Goal: Transaction & Acquisition: Purchase product/service

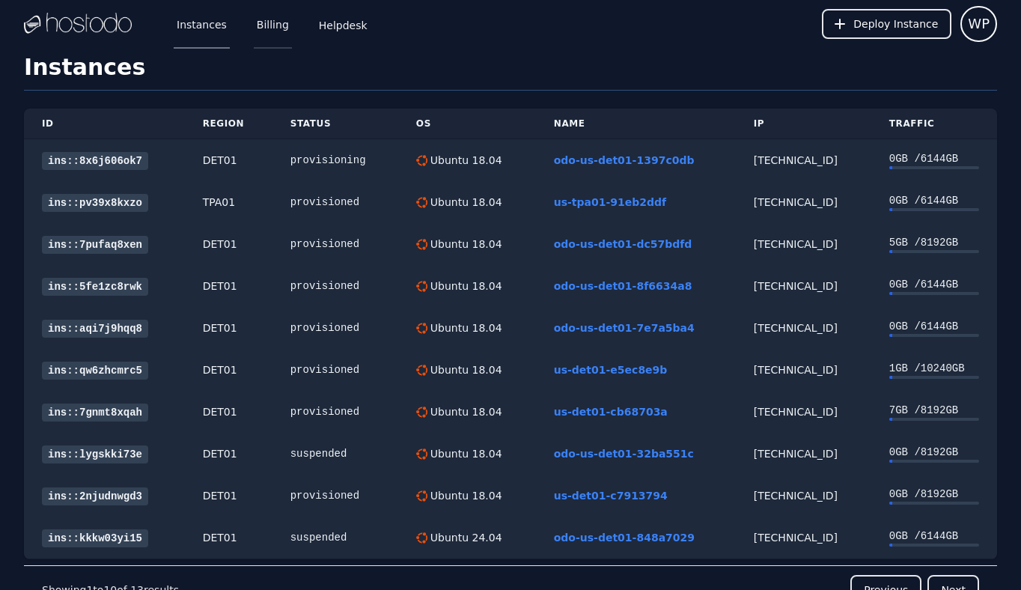
click at [276, 29] on link "Billing" at bounding box center [273, 23] width 38 height 49
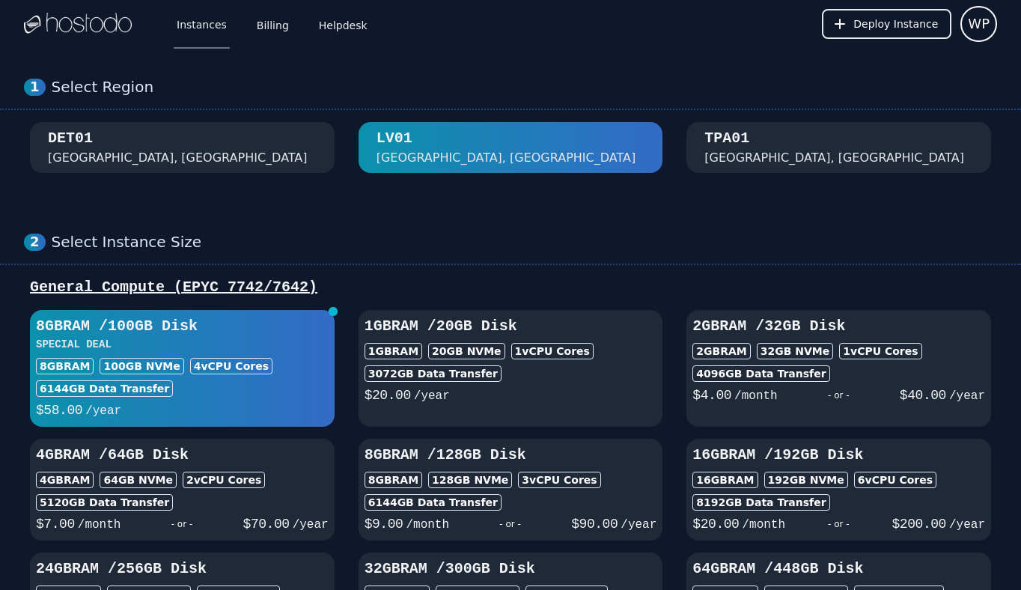
click at [209, 136] on div "DET01 Detroit, MI" at bounding box center [182, 147] width 269 height 39
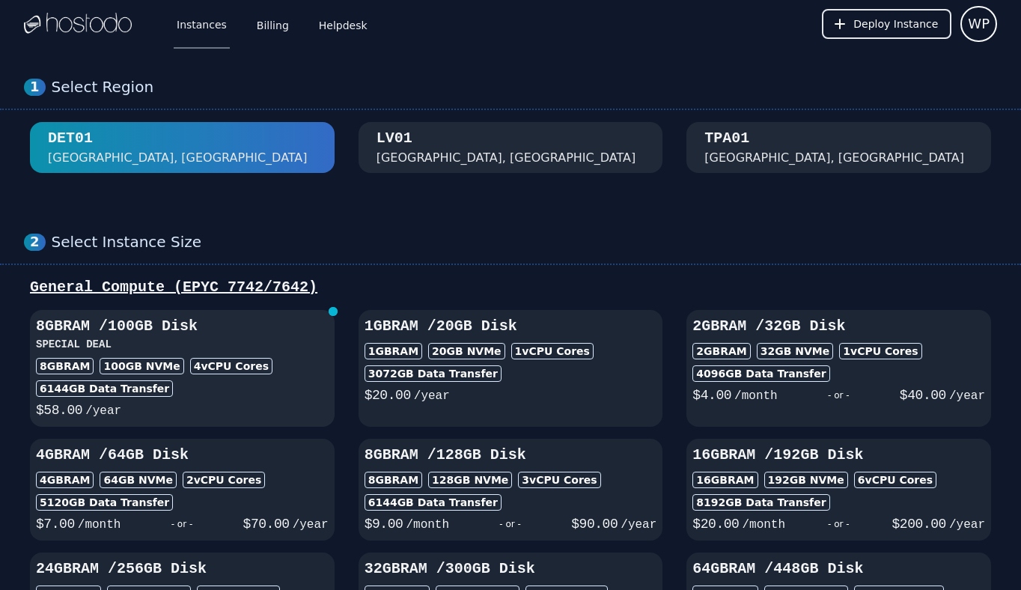
click at [224, 335] on h3 "8GB RAM / 100 GB Disk" at bounding box center [182, 326] width 293 height 21
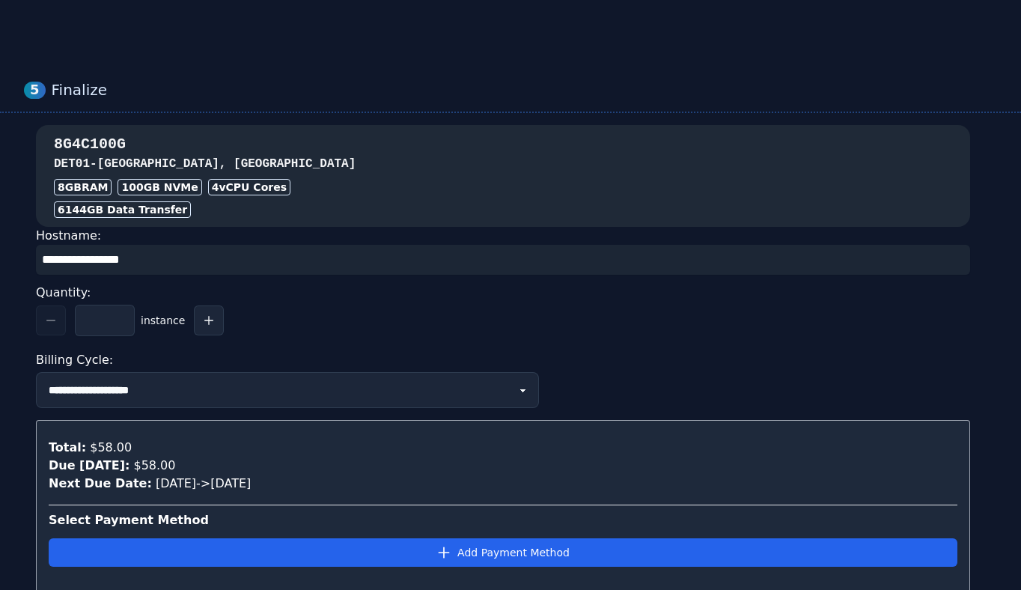
scroll to position [1317, 0]
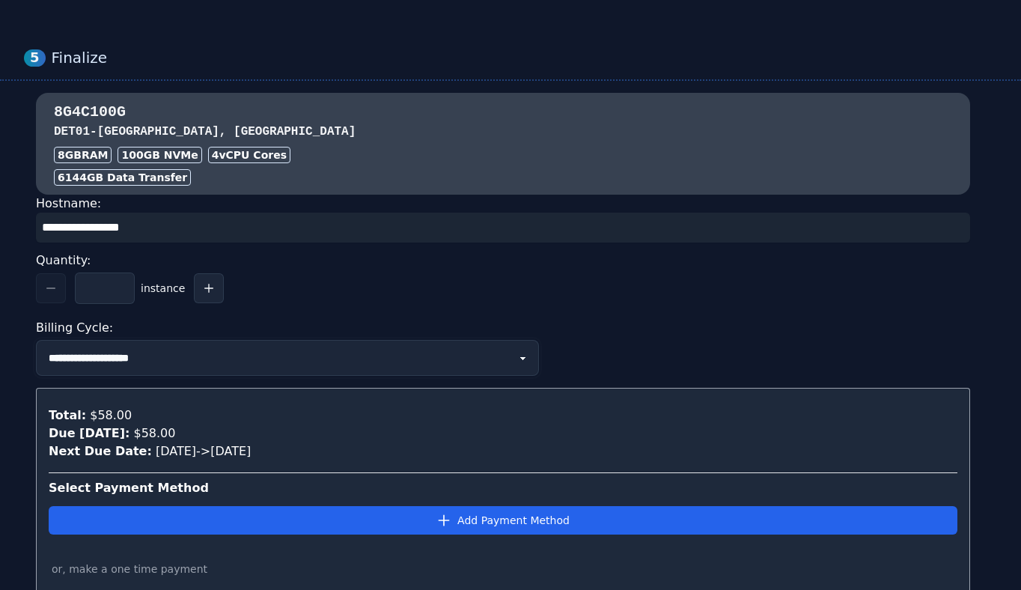
click at [160, 356] on select "**********" at bounding box center [287, 358] width 503 height 36
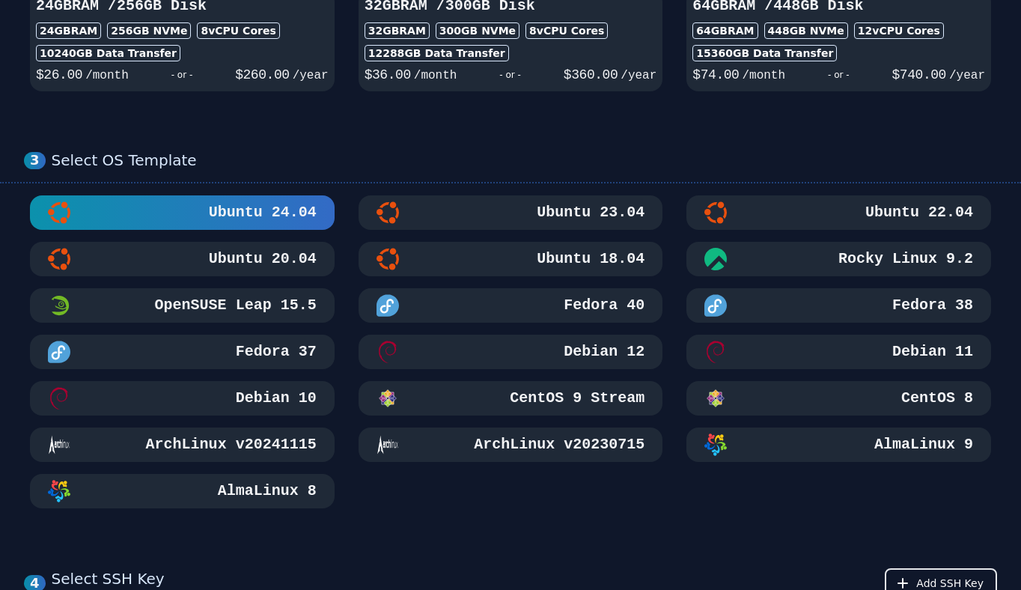
scroll to position [783, 0]
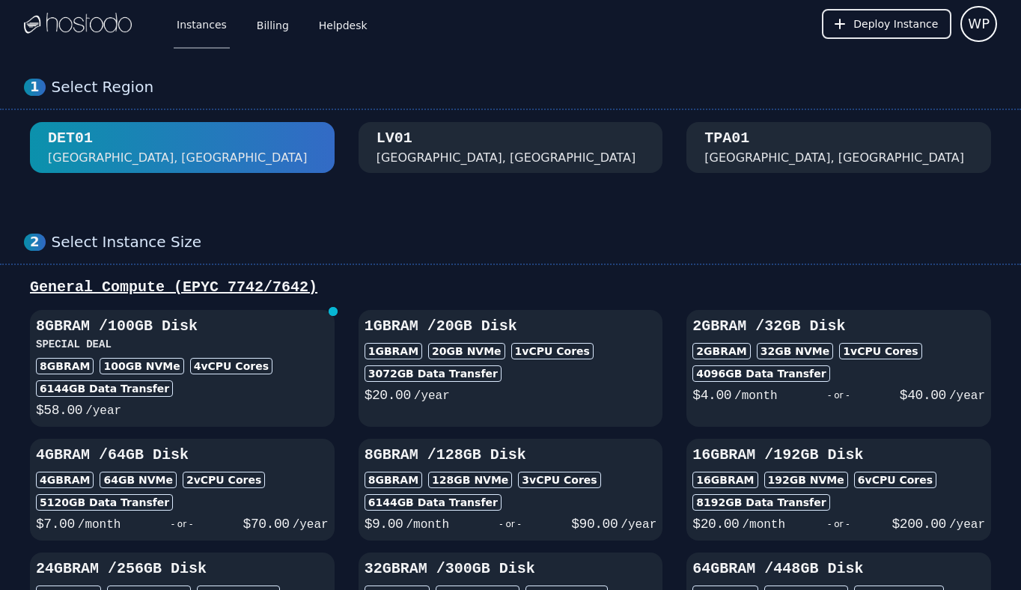
scroll to position [117, 0]
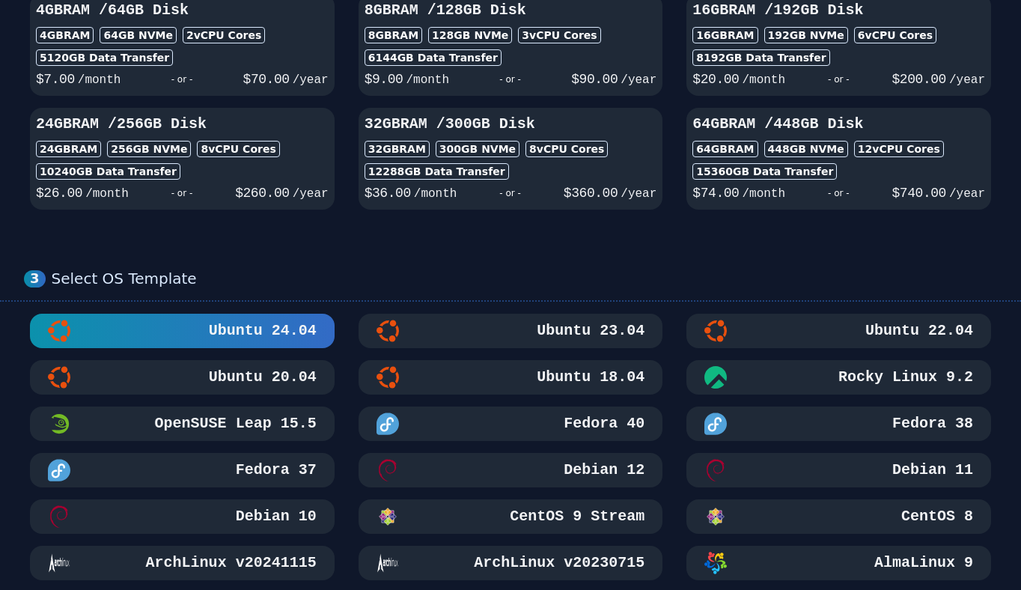
scroll to position [498, 0]
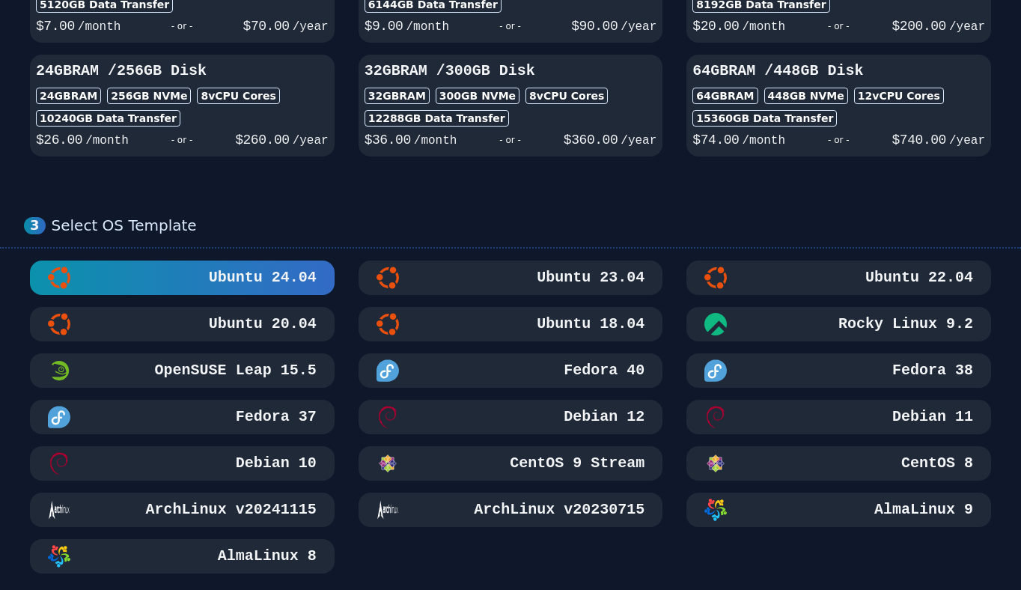
click at [477, 325] on div "Ubuntu 18.04" at bounding box center [511, 324] width 269 height 22
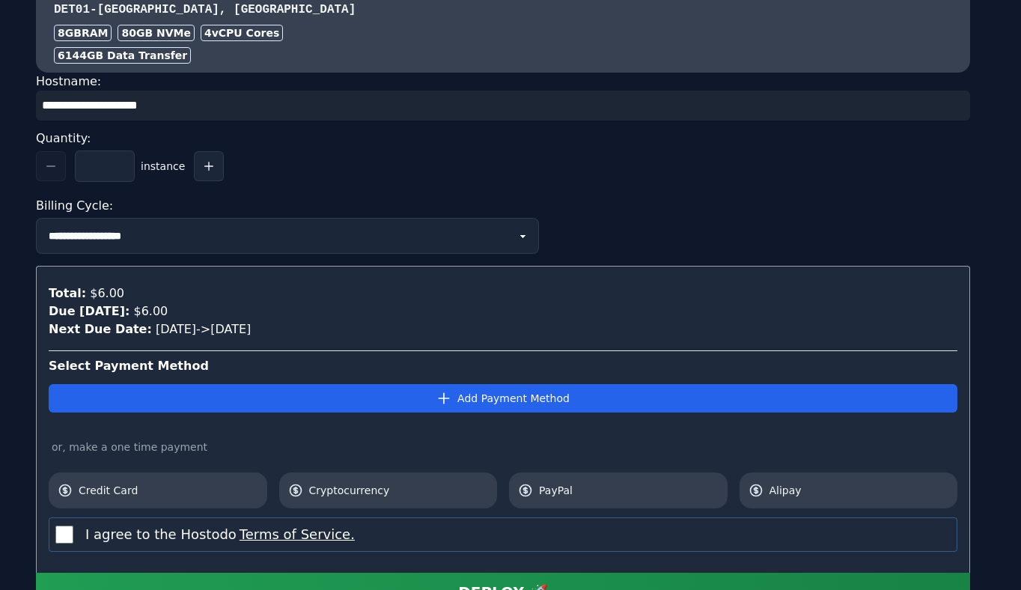
scroll to position [1563, 0]
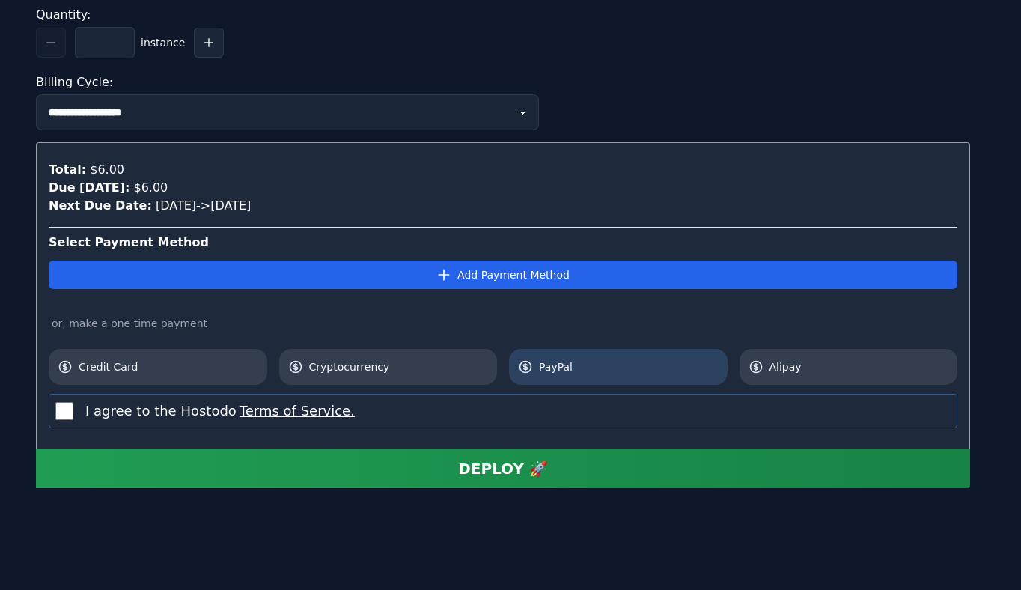
click at [565, 367] on span "PayPal" at bounding box center [629, 366] width 180 height 15
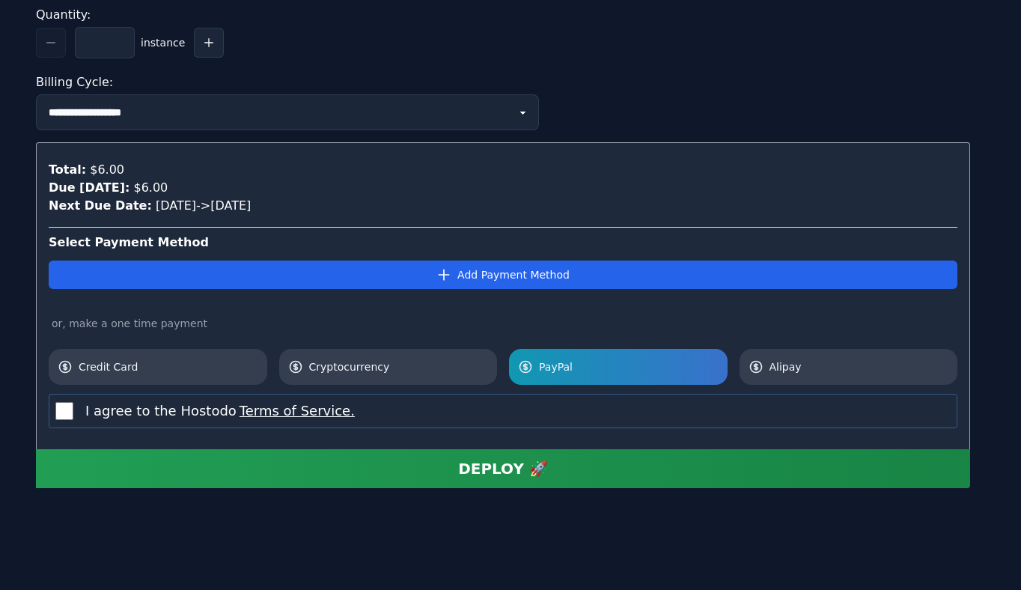
click at [317, 470] on button "DEPLOY 🚀" at bounding box center [503, 468] width 934 height 39
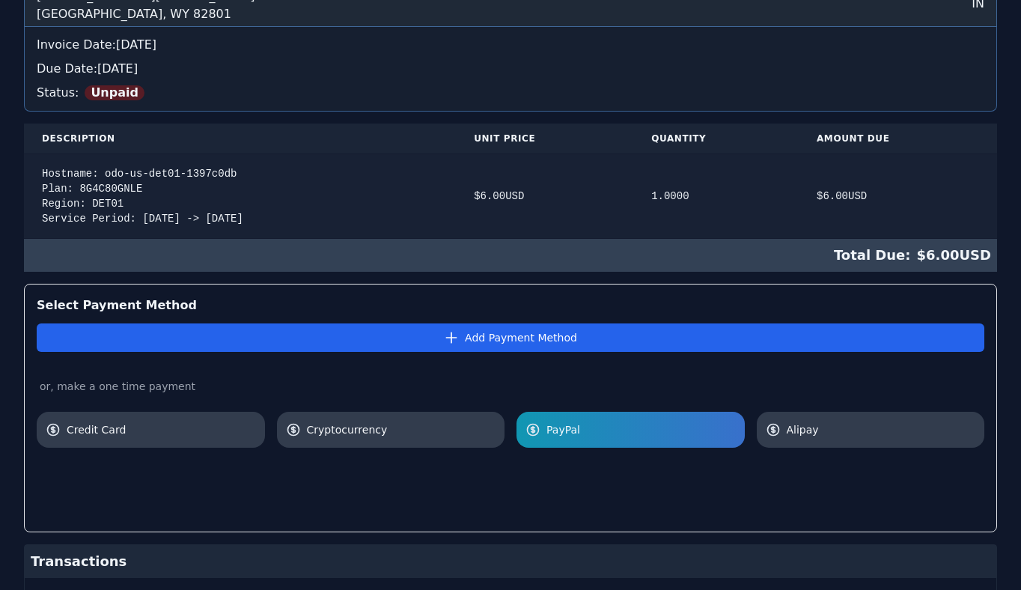
scroll to position [347, 0]
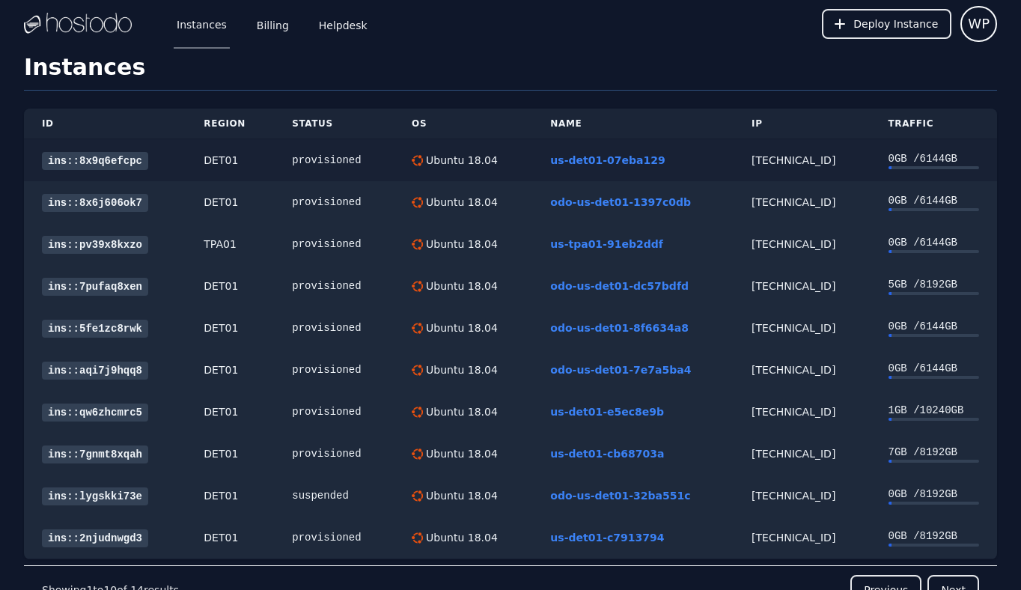
click at [112, 159] on link "ins::8x9q6efcpc" at bounding box center [95, 161] width 106 height 18
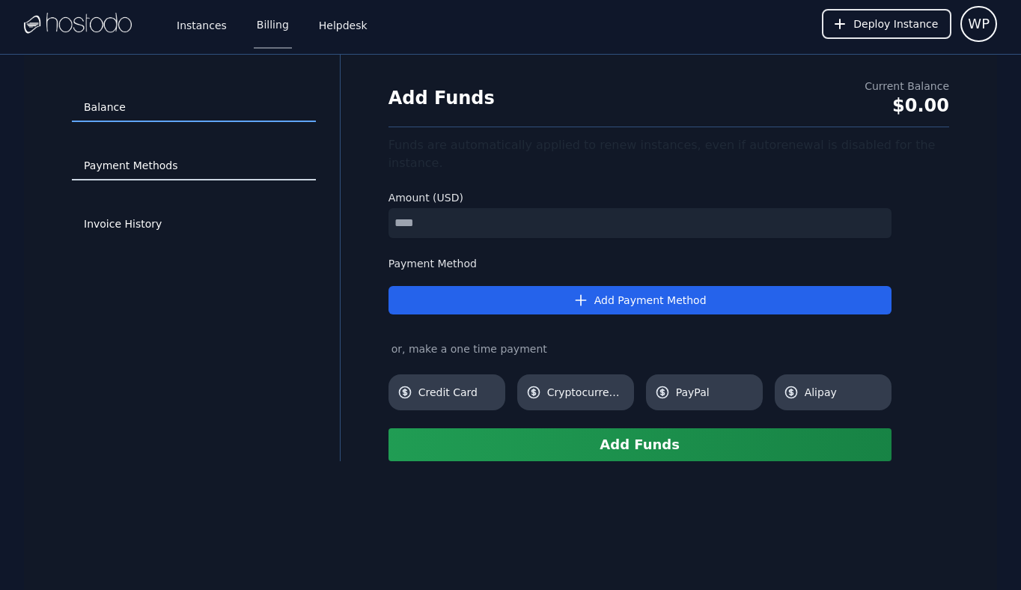
click at [168, 169] on link "Payment Methods" at bounding box center [194, 166] width 244 height 28
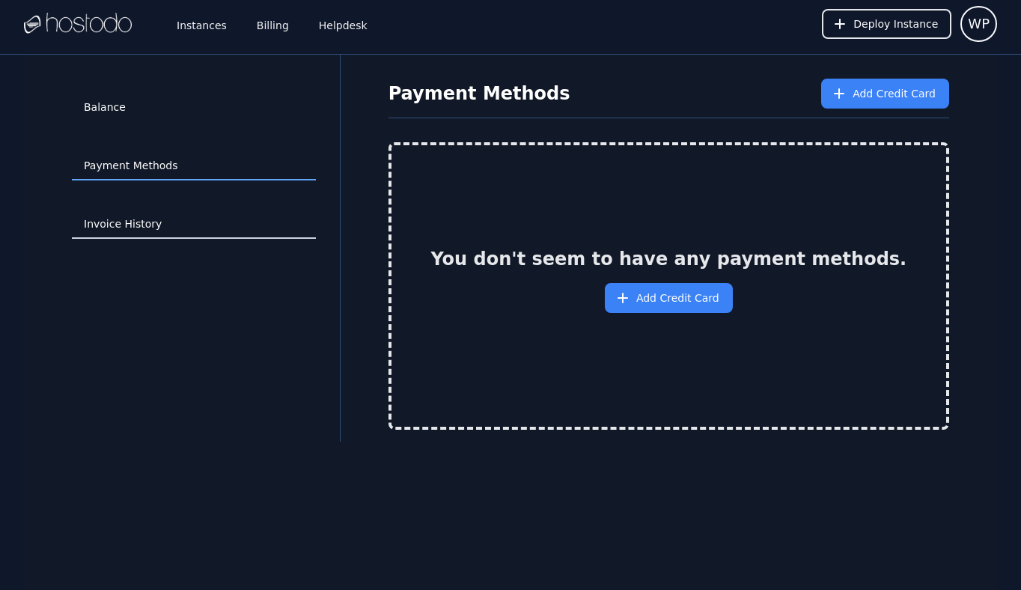
click at [219, 228] on link "Invoice History" at bounding box center [194, 224] width 244 height 28
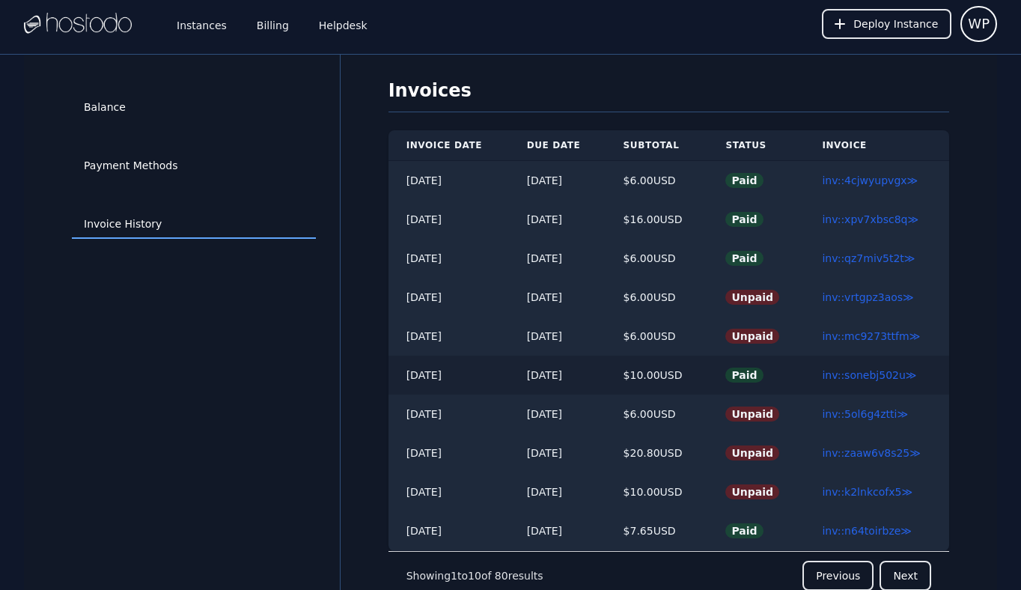
scroll to position [55, 0]
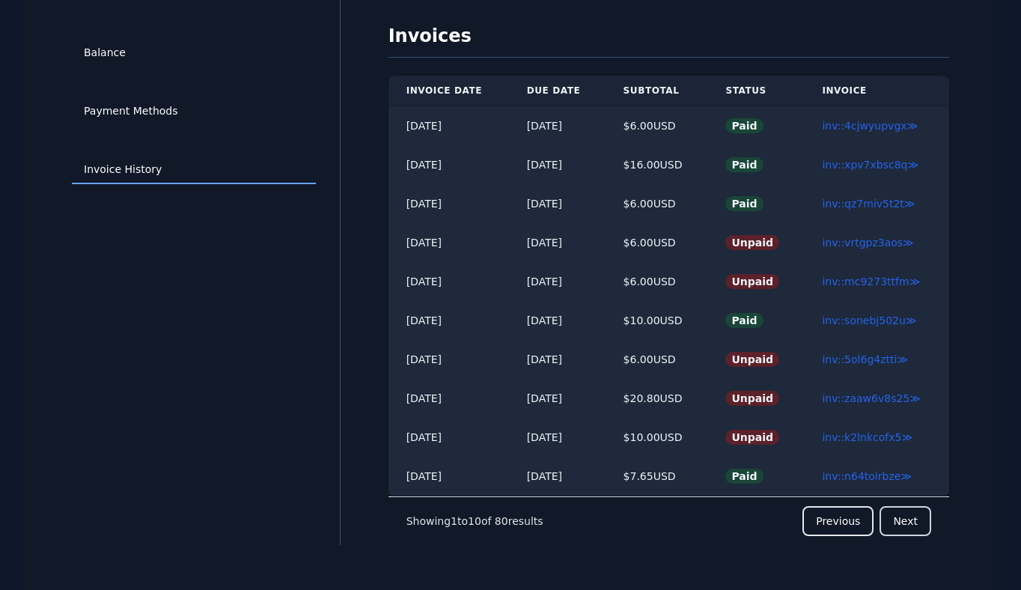
click at [908, 521] on button "Next" at bounding box center [906, 521] width 52 height 30
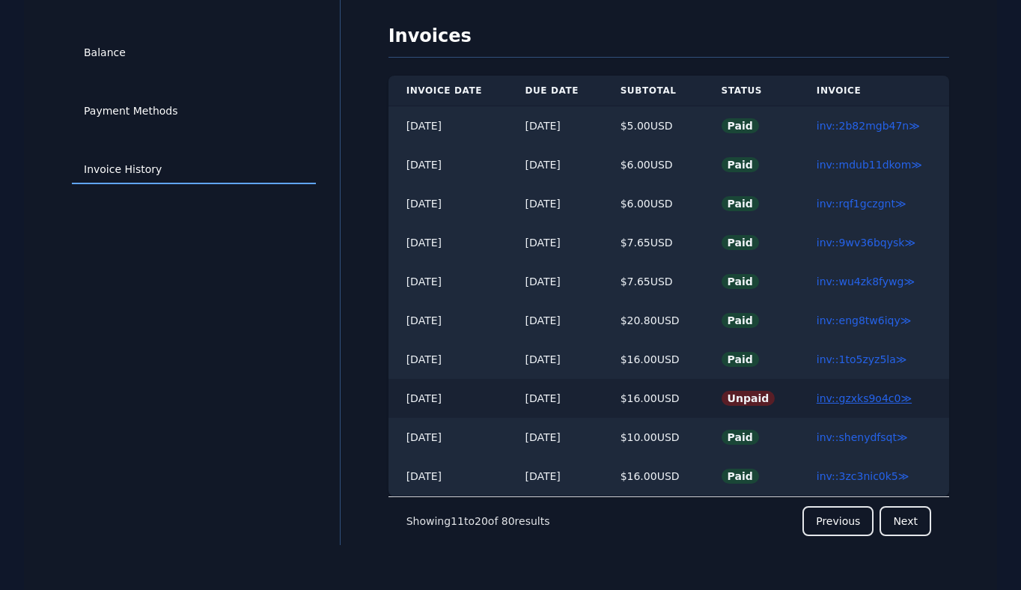
click at [836, 397] on link "inv::gzxks9o4c0 ≫" at bounding box center [864, 398] width 95 height 12
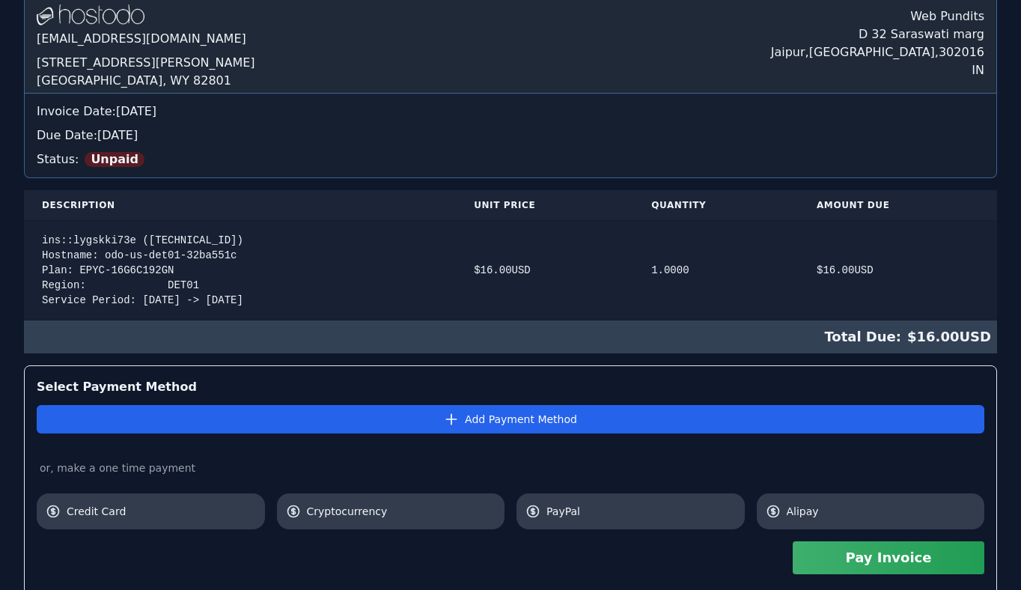
scroll to position [62, 0]
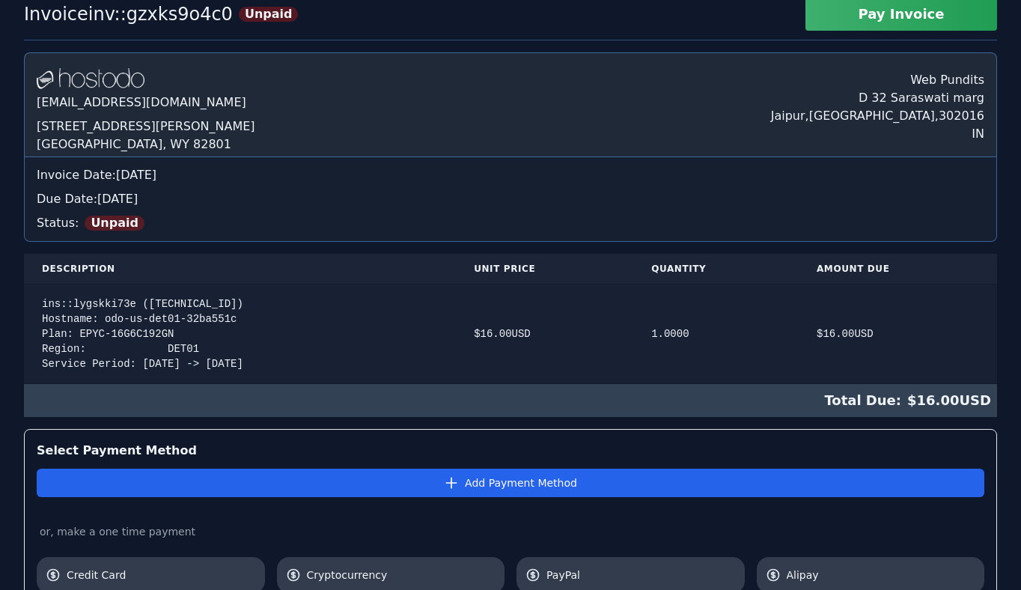
click at [198, 305] on div "ins::lygskki73e (38.43.93.124) Hostname: odo-us-det01-32ba551c Plan: EPYC-16G6C…" at bounding box center [240, 333] width 396 height 75
copy div "38.43.93.124"
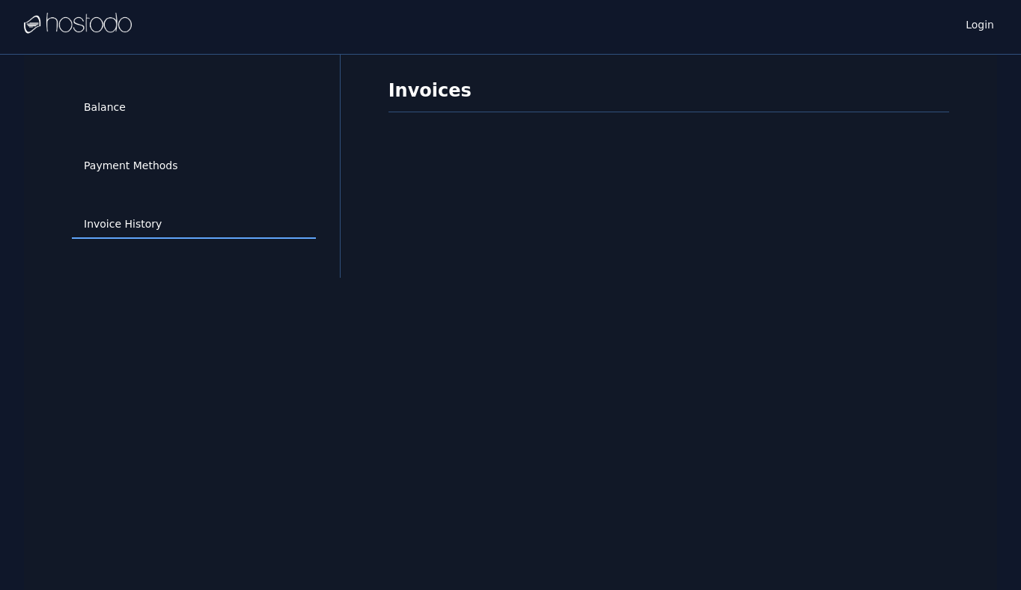
scroll to position [55, 0]
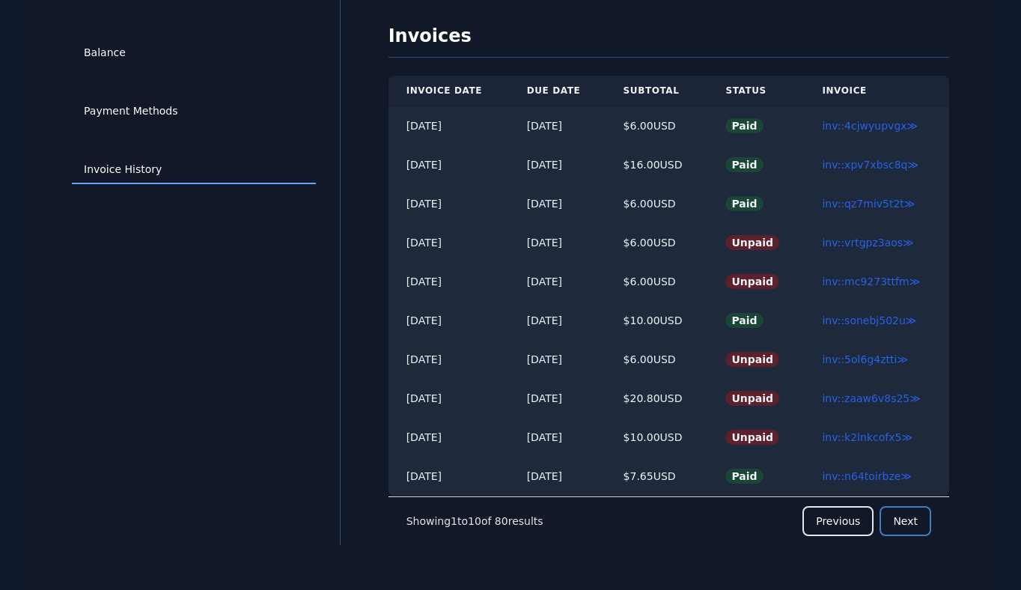
click at [913, 521] on button "Next" at bounding box center [906, 521] width 52 height 30
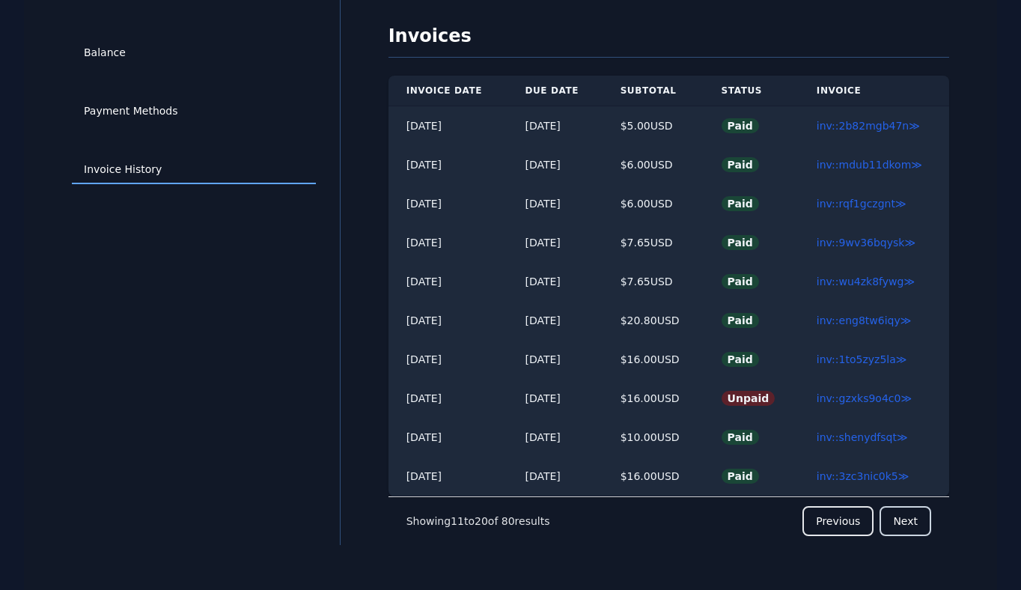
click at [913, 521] on button "Next" at bounding box center [906, 521] width 52 height 30
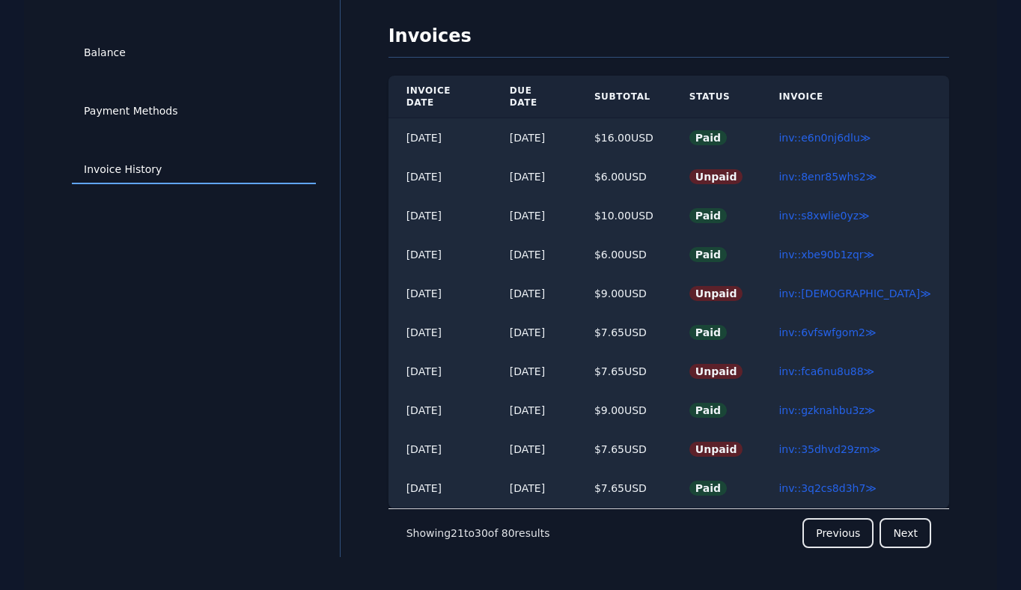
click at [829, 520] on button "Previous" at bounding box center [837, 533] width 71 height 30
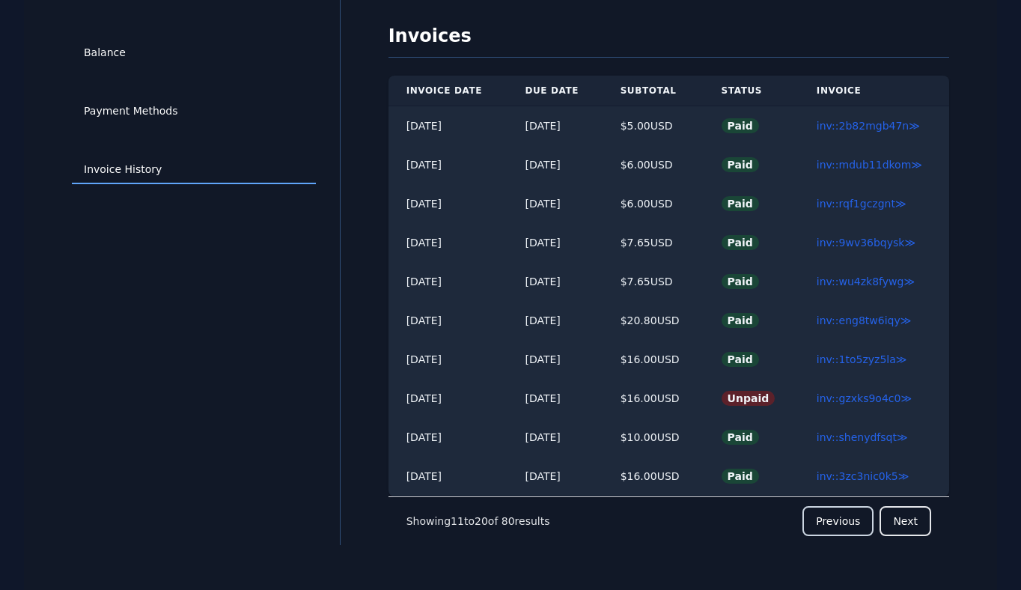
click at [829, 520] on button "Previous" at bounding box center [837, 521] width 71 height 30
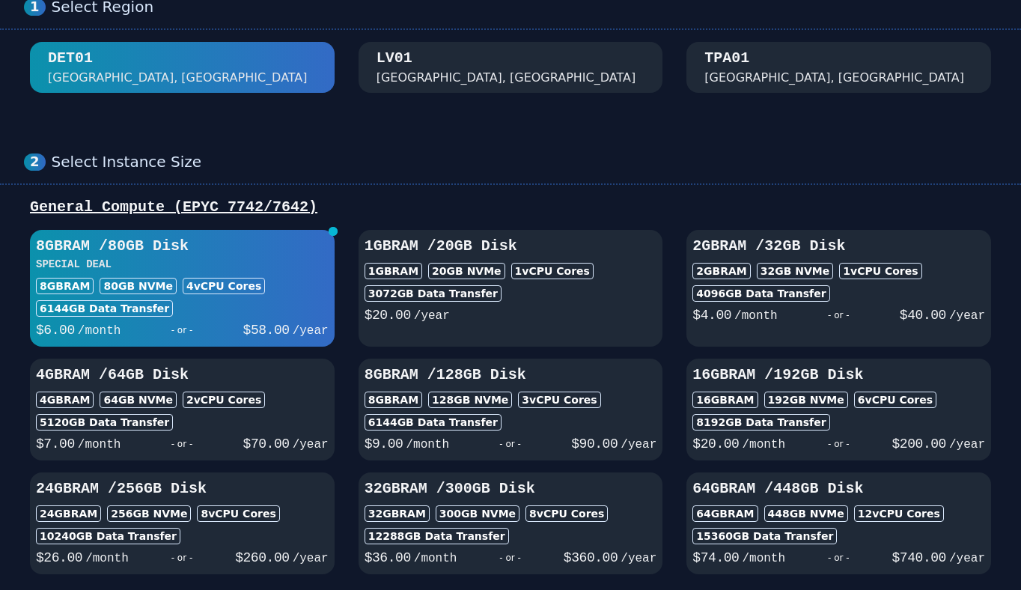
scroll to position [81, 0]
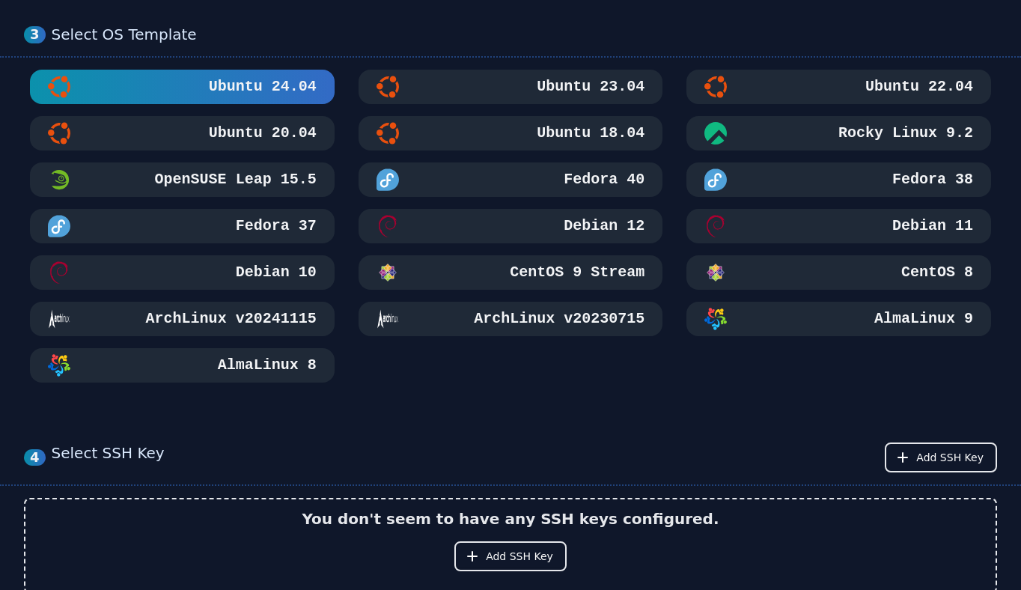
click at [524, 128] on div "Ubuntu 18.04" at bounding box center [511, 133] width 269 height 22
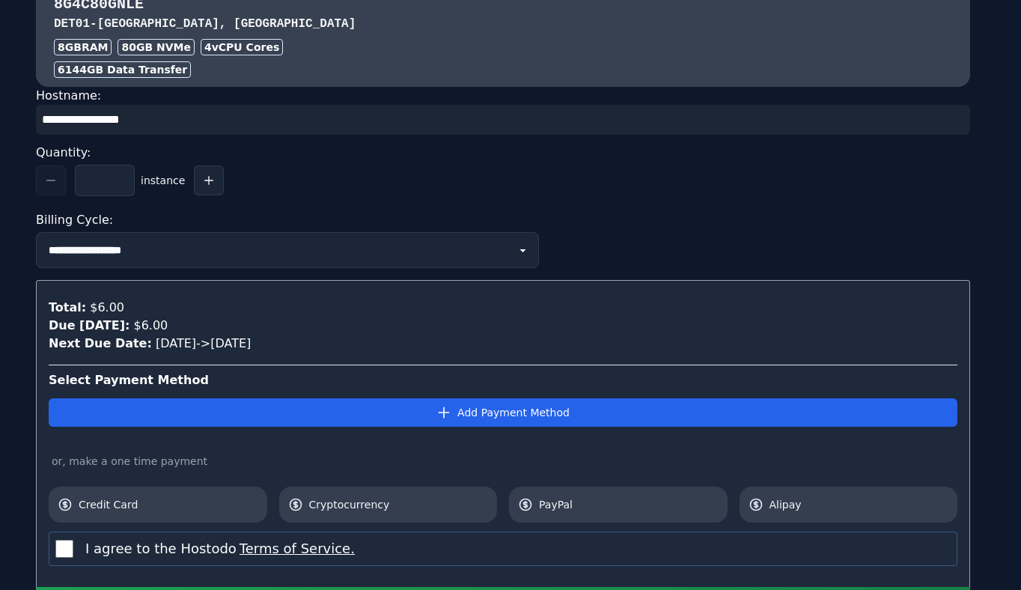
scroll to position [1517, 0]
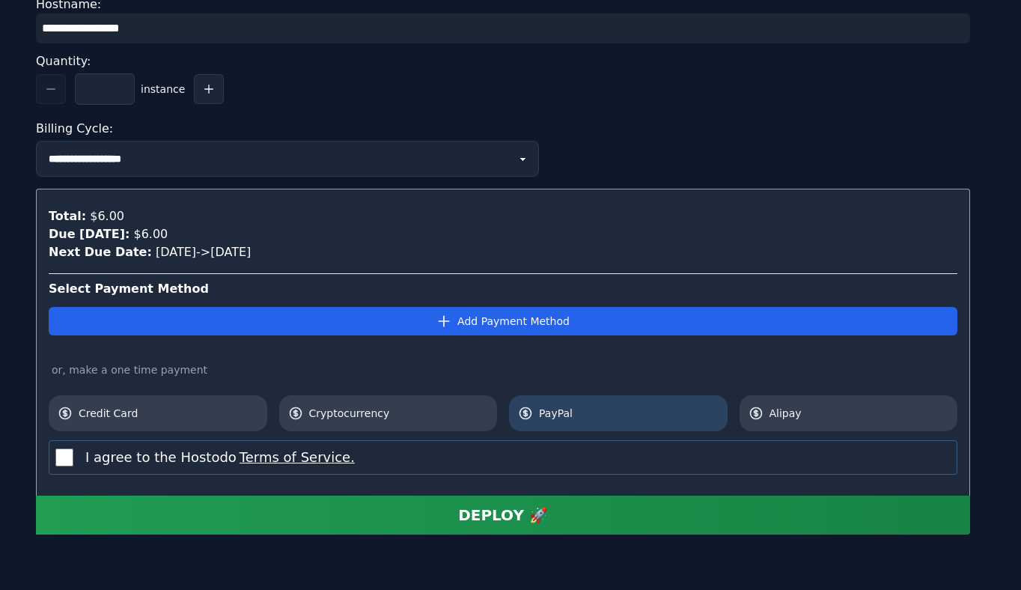
click at [561, 416] on span "PayPal" at bounding box center [629, 413] width 180 height 15
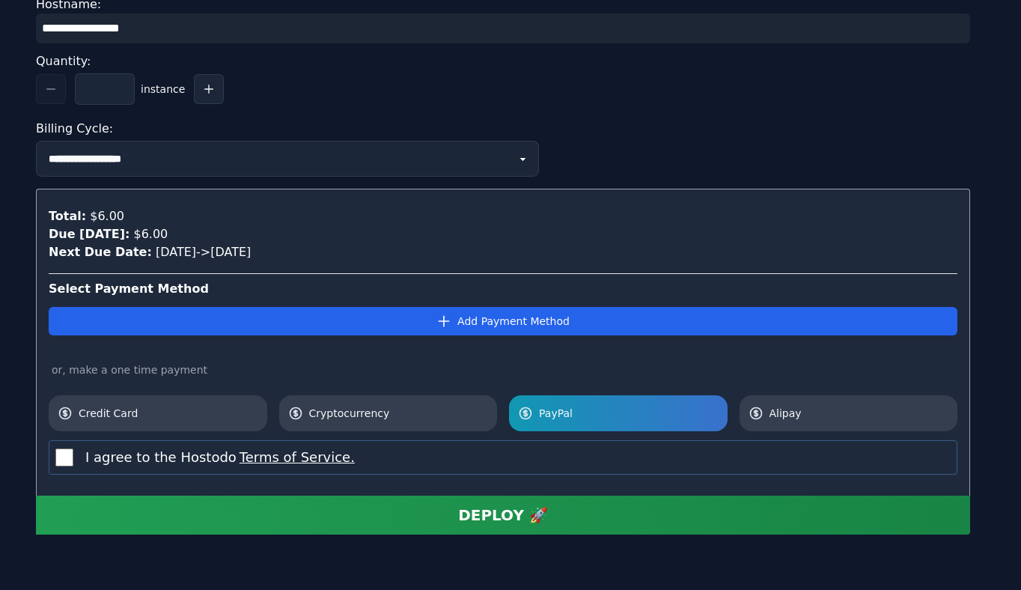
click at [564, 515] on button "DEPLOY 🚀" at bounding box center [503, 515] width 934 height 39
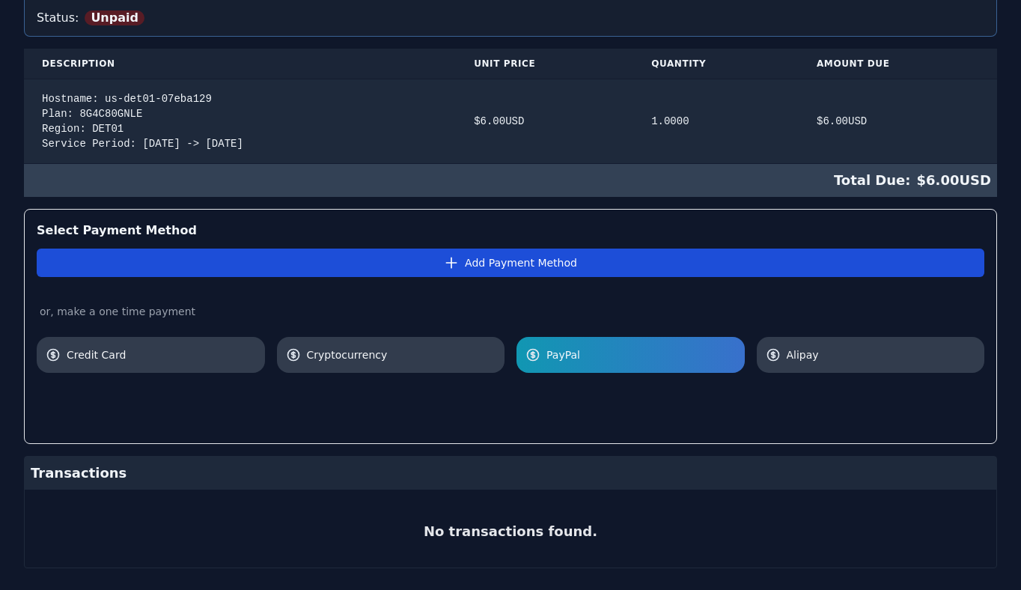
scroll to position [333, 0]
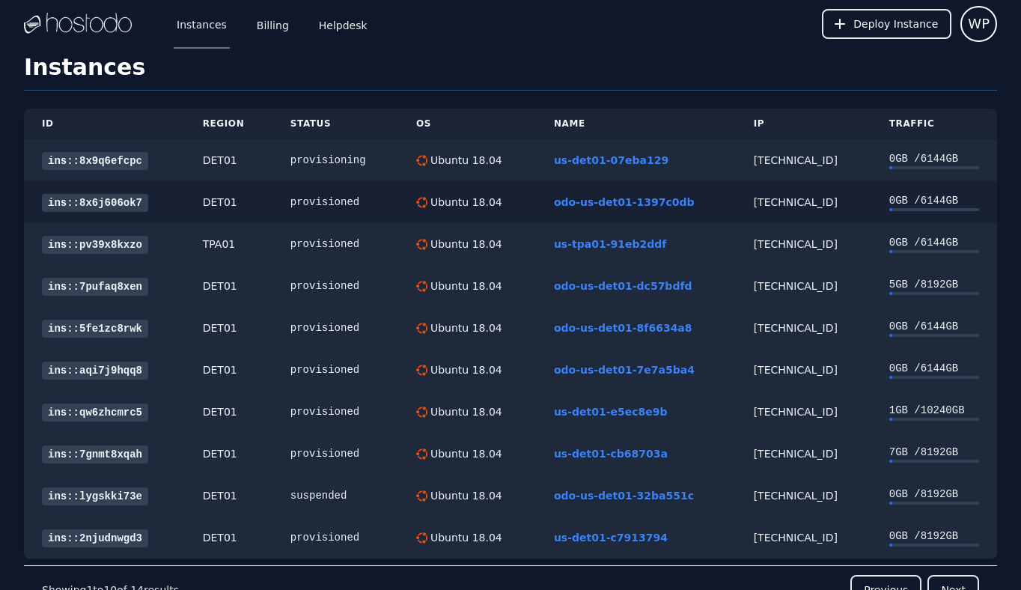
click at [777, 199] on div "[TECHNICAL_ID]" at bounding box center [804, 202] width 100 height 15
click at [113, 201] on link "ins::8x6j606ok7" at bounding box center [95, 203] width 106 height 18
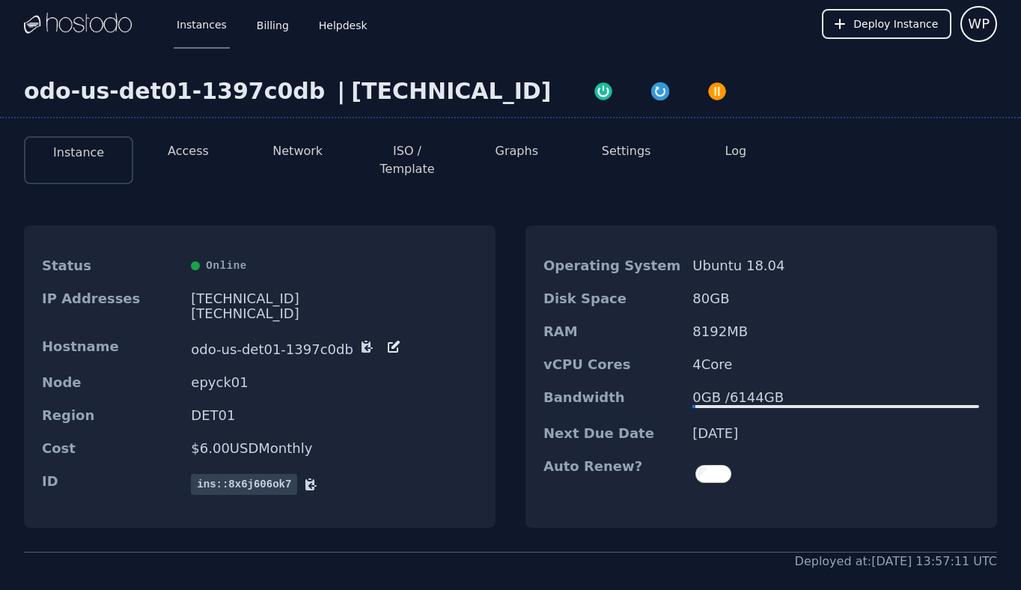
click at [386, 80] on div "[TECHNICAL_ID]" at bounding box center [451, 91] width 200 height 27
copy div "[TECHNICAL_ID]"
click at [186, 159] on button "Access" at bounding box center [188, 151] width 41 height 18
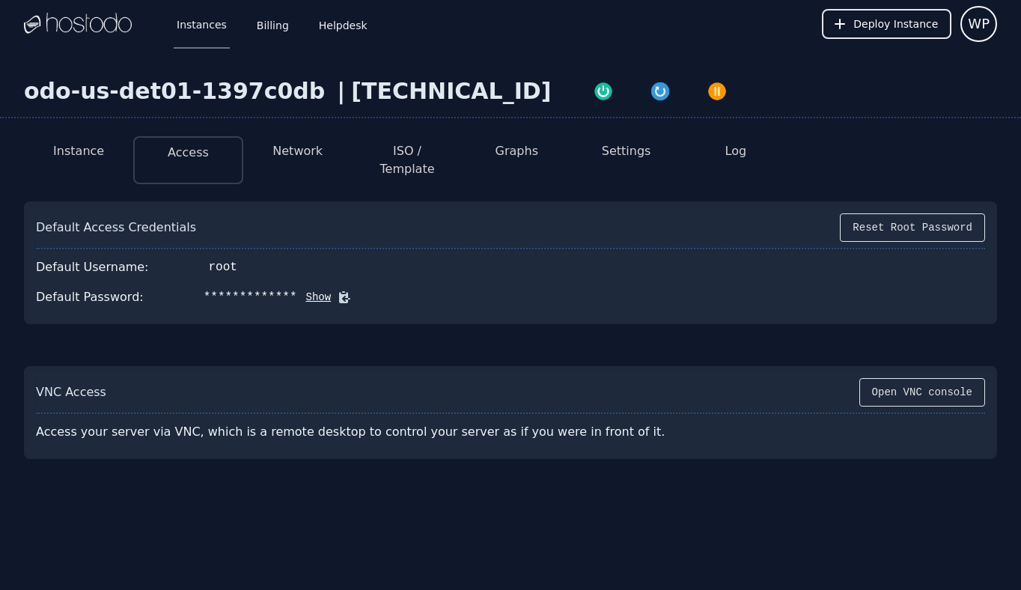
click at [337, 290] on icon at bounding box center [344, 297] width 15 height 15
click at [367, 88] on div "[TECHNICAL_ID]" at bounding box center [451, 91] width 200 height 27
copy div "[TECHNICAL_ID]"
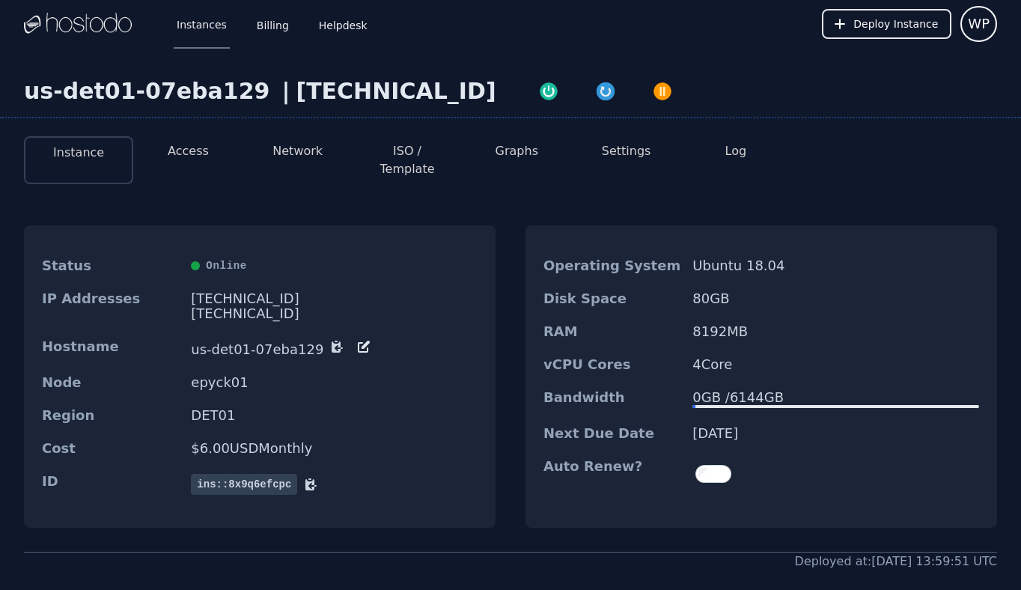
click at [371, 88] on div "38.43.93.140" at bounding box center [396, 91] width 200 height 27
copy div "38.43.93.140"
click at [192, 148] on button "Access" at bounding box center [188, 151] width 41 height 18
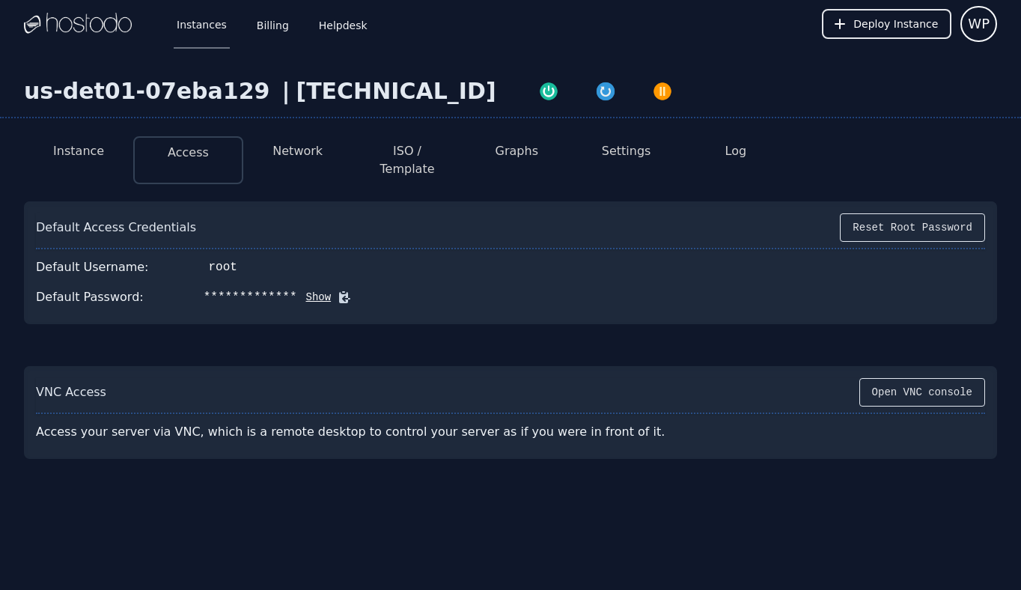
click at [338, 290] on icon at bounding box center [344, 297] width 15 height 15
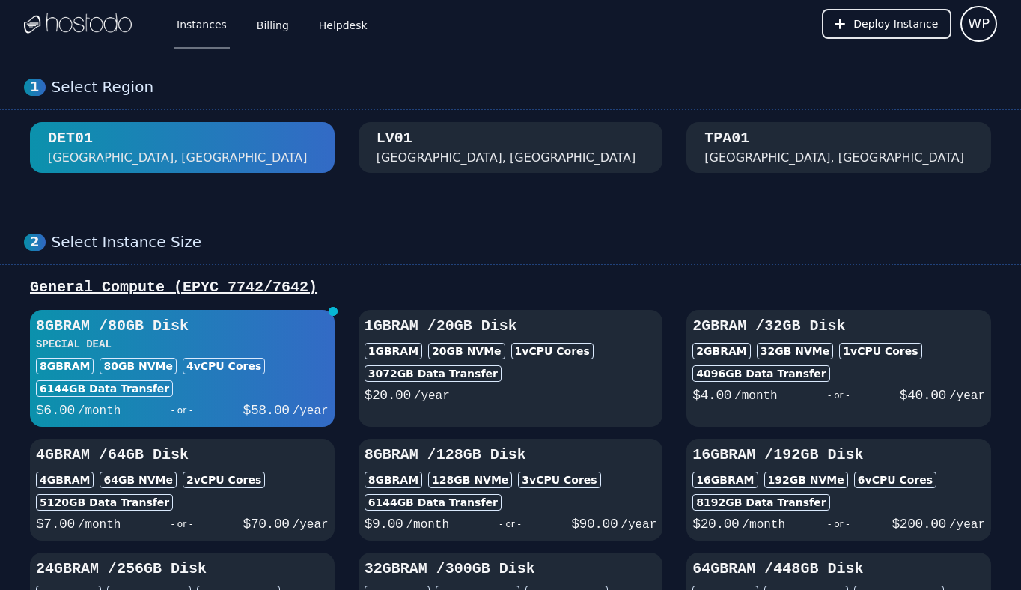
click at [739, 124] on button "TPA01 Tampa, FL" at bounding box center [838, 147] width 305 height 51
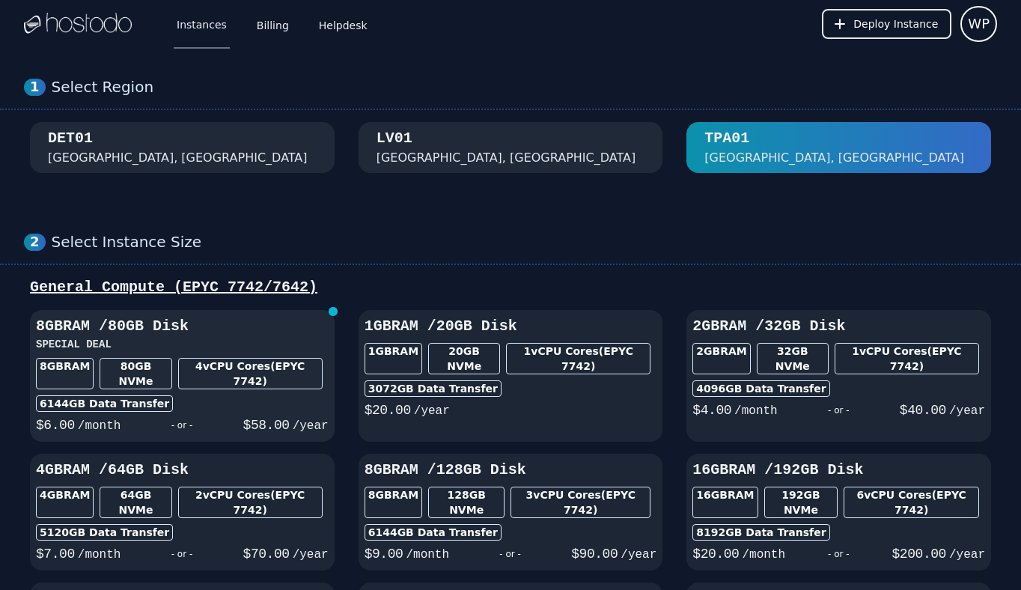
click at [243, 328] on h3 "8GB RAM / 80 GB Disk" at bounding box center [182, 326] width 293 height 21
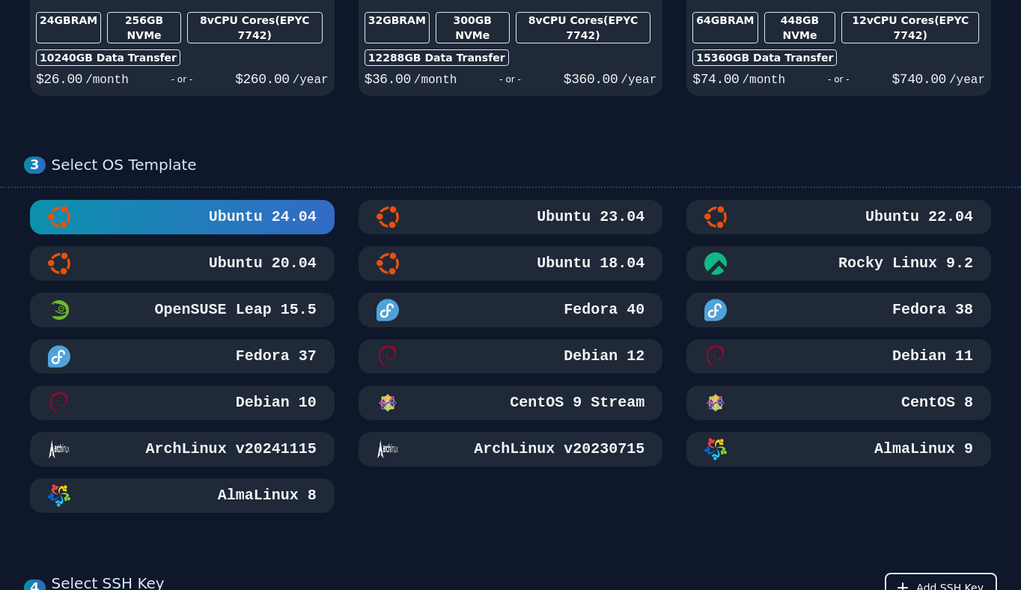
click at [490, 252] on div "Ubuntu 18.04" at bounding box center [511, 263] width 269 height 22
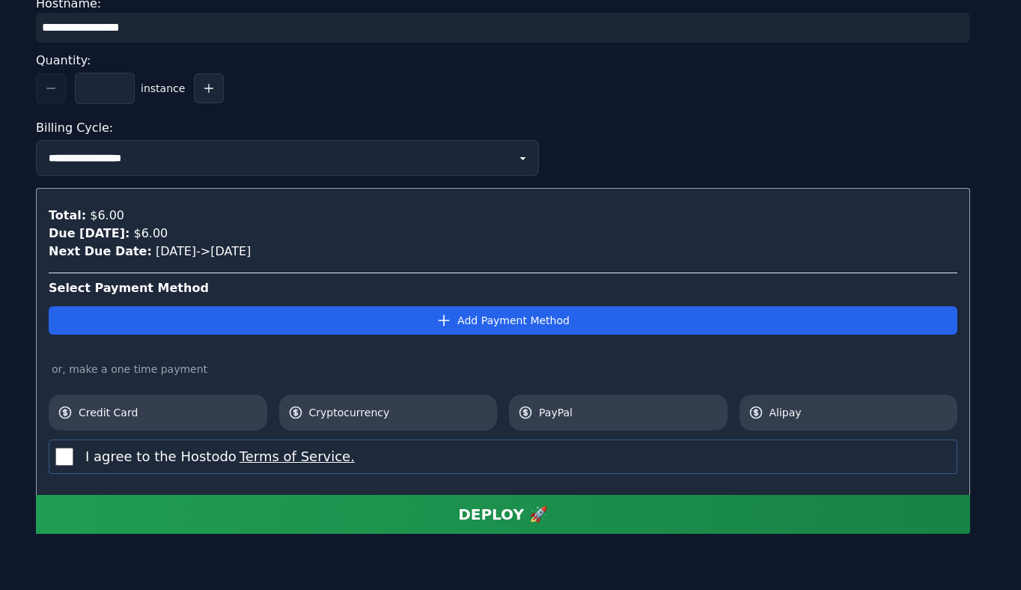
scroll to position [1572, 0]
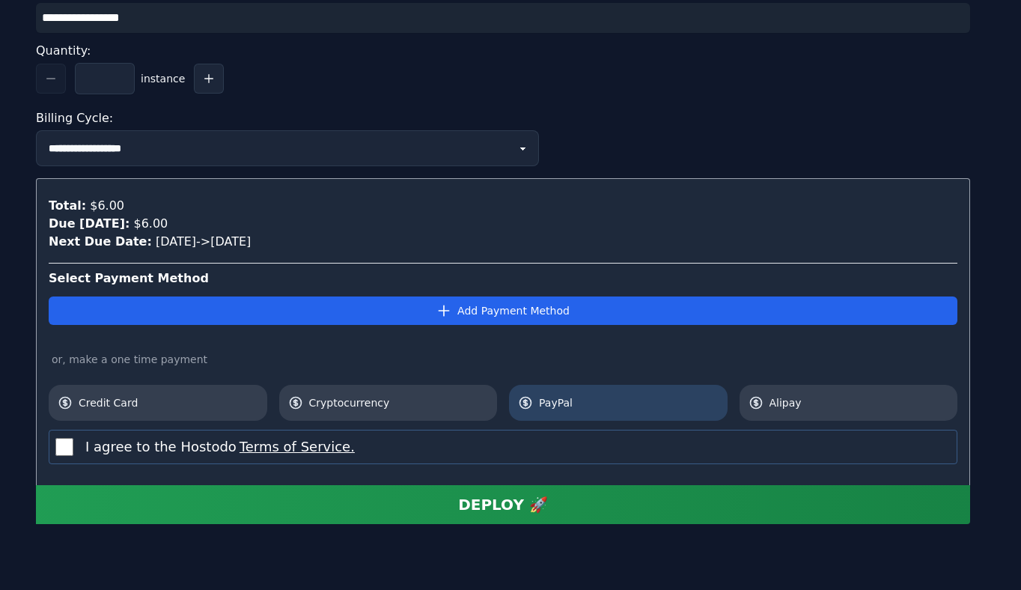
click at [582, 395] on span "PayPal" at bounding box center [629, 402] width 180 height 15
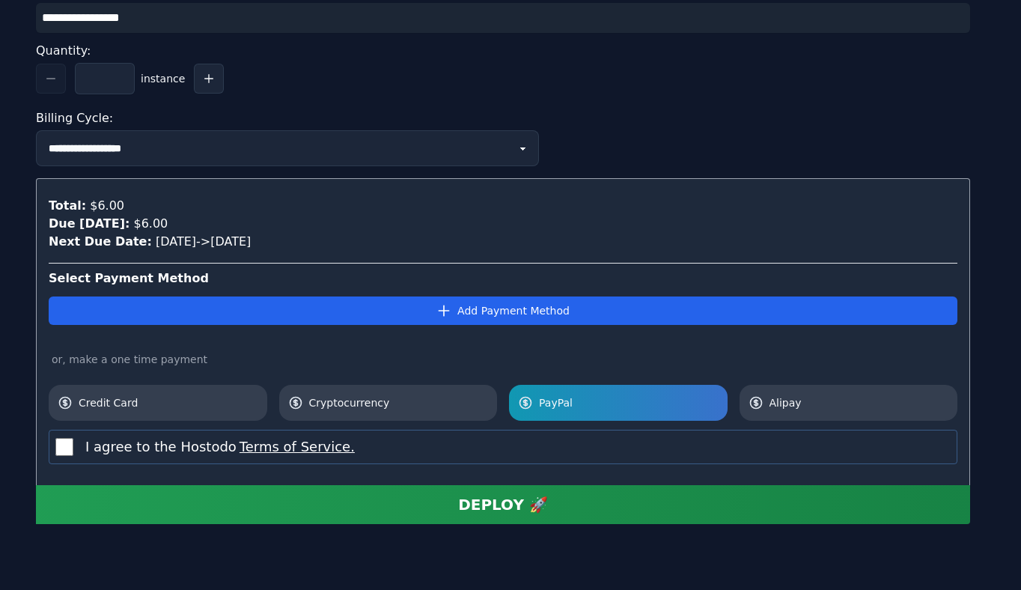
click at [123, 436] on label "I agree to the Hostodo Terms of Service." at bounding box center [219, 446] width 269 height 21
click at [308, 525] on div "**********" at bounding box center [510, 217] width 1021 height 817
click at [338, 500] on button "DEPLOY 🚀" at bounding box center [503, 504] width 934 height 39
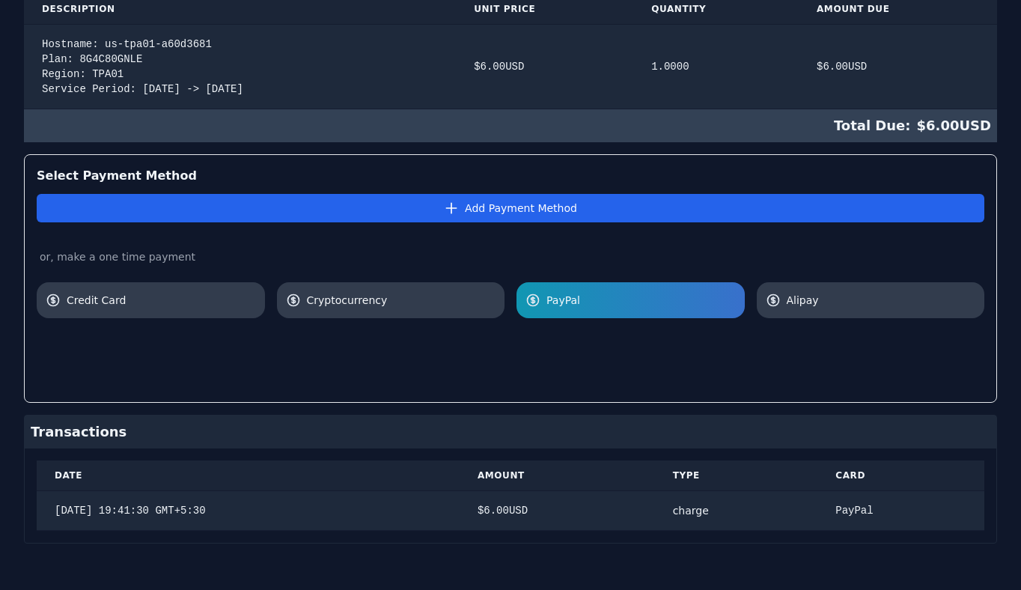
scroll to position [363, 0]
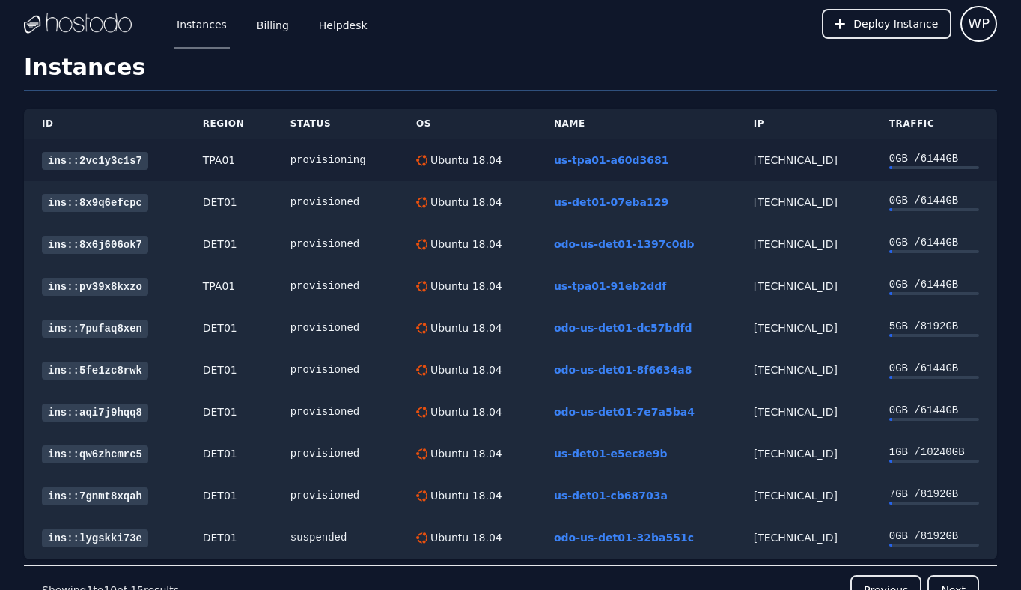
click at [778, 155] on div "[TECHNICAL_ID]" at bounding box center [804, 160] width 100 height 15
copy div "[TECHNICAL_ID]"
click at [127, 159] on link "ins::2vc1y3c1s7" at bounding box center [95, 161] width 106 height 18
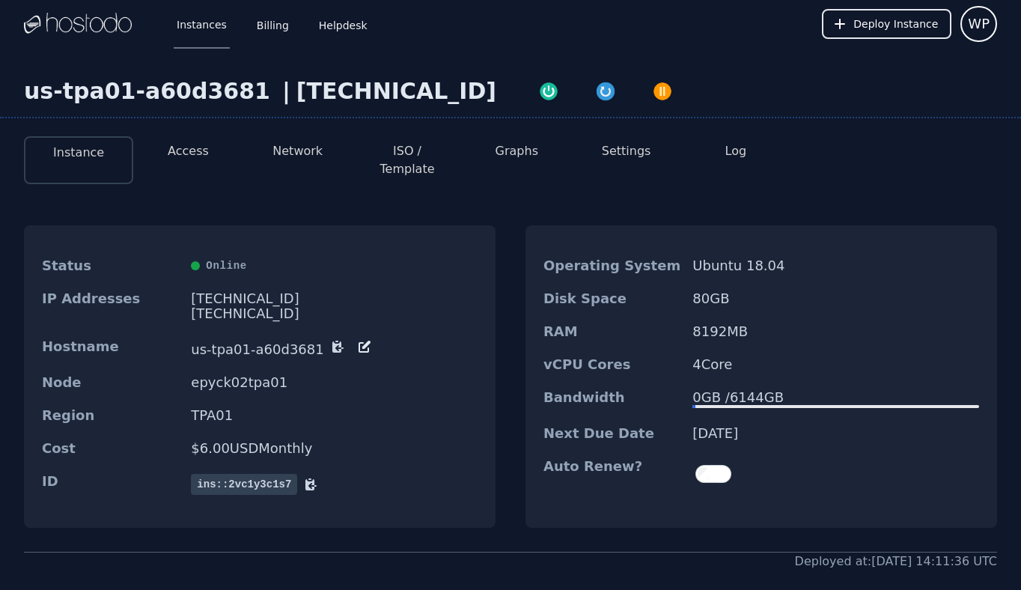
click at [241, 291] on div "[TECHNICAL_ID]" at bounding box center [334, 298] width 287 height 15
click at [180, 138] on li "Access" at bounding box center [187, 160] width 109 height 48
click at [189, 153] on button "Access" at bounding box center [188, 151] width 41 height 18
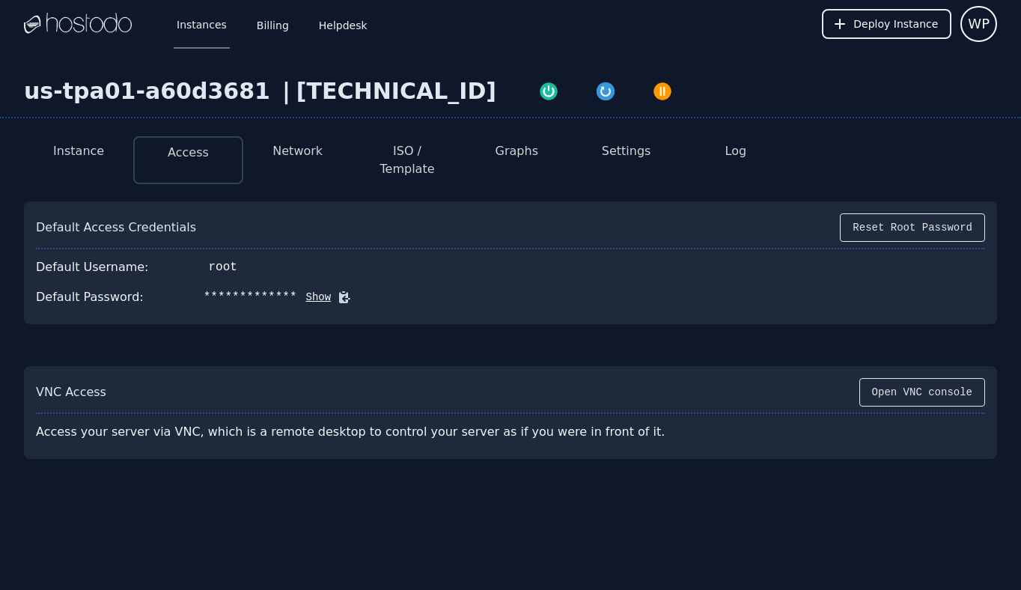
click at [339, 292] on icon at bounding box center [344, 297] width 11 height 11
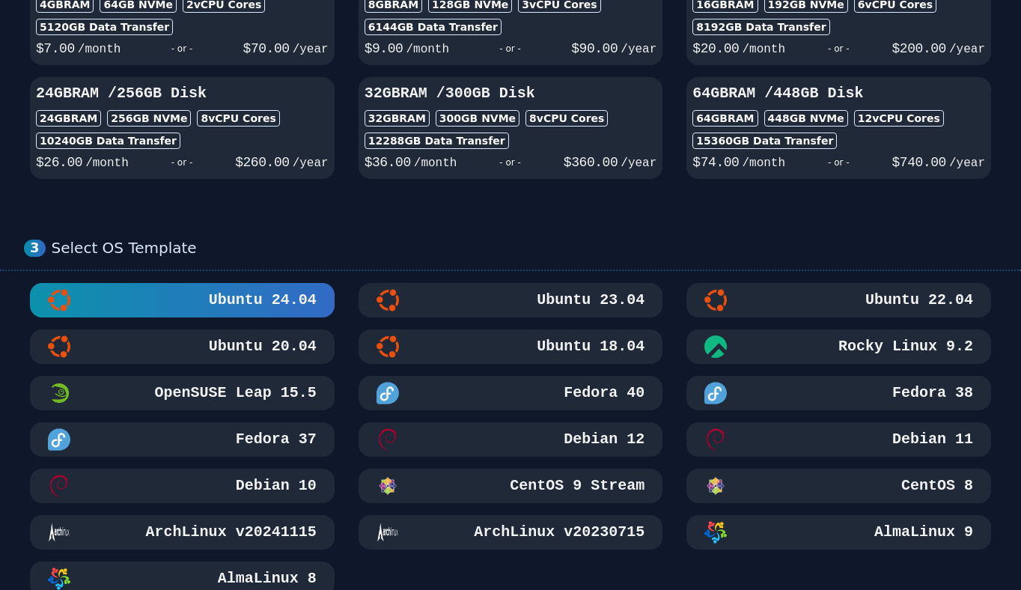
scroll to position [483, 0]
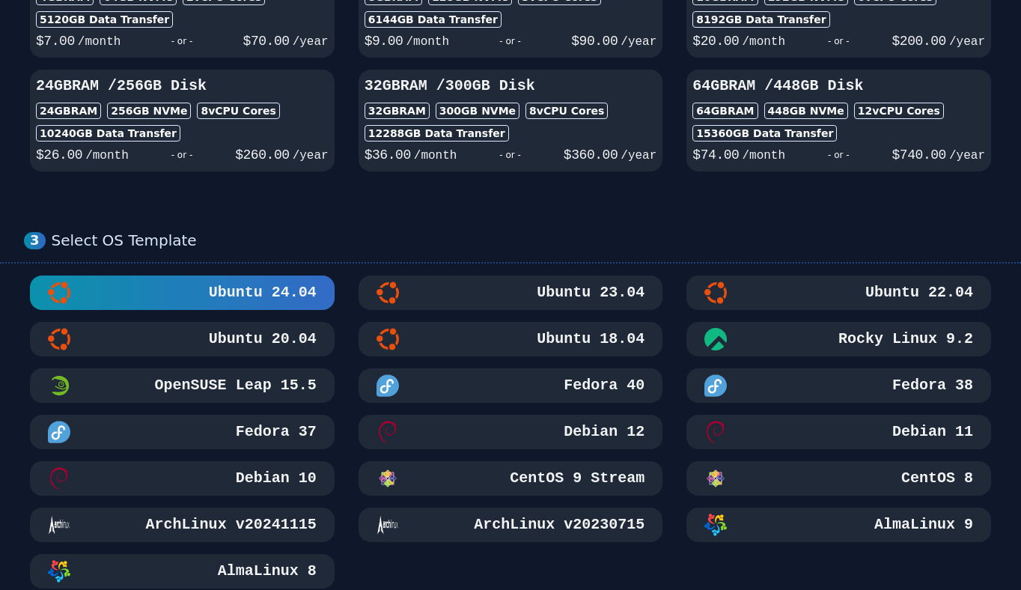
click at [477, 330] on div "Ubuntu 18.04" at bounding box center [511, 339] width 269 height 22
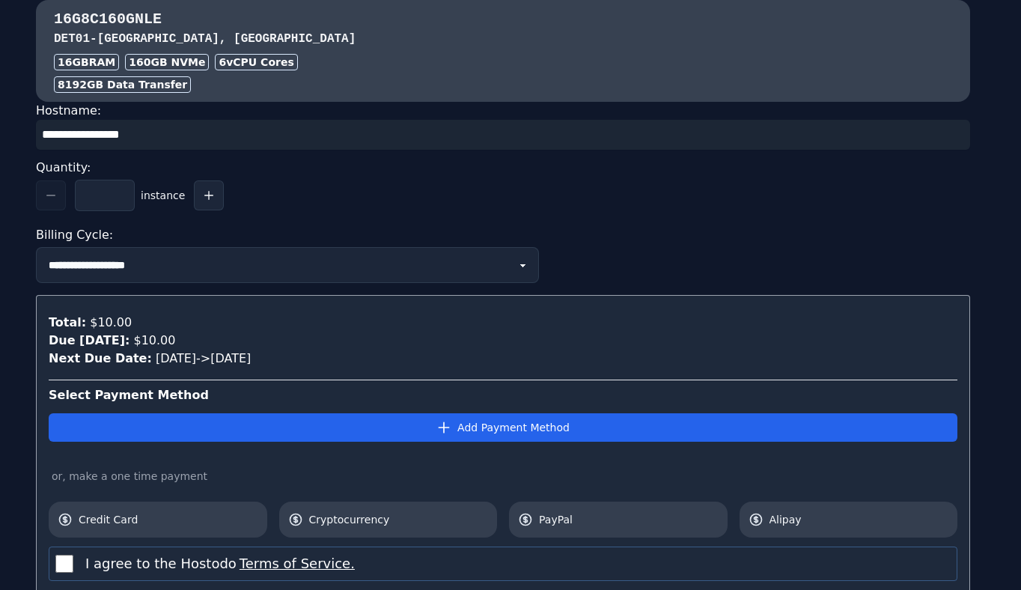
scroll to position [1482, 0]
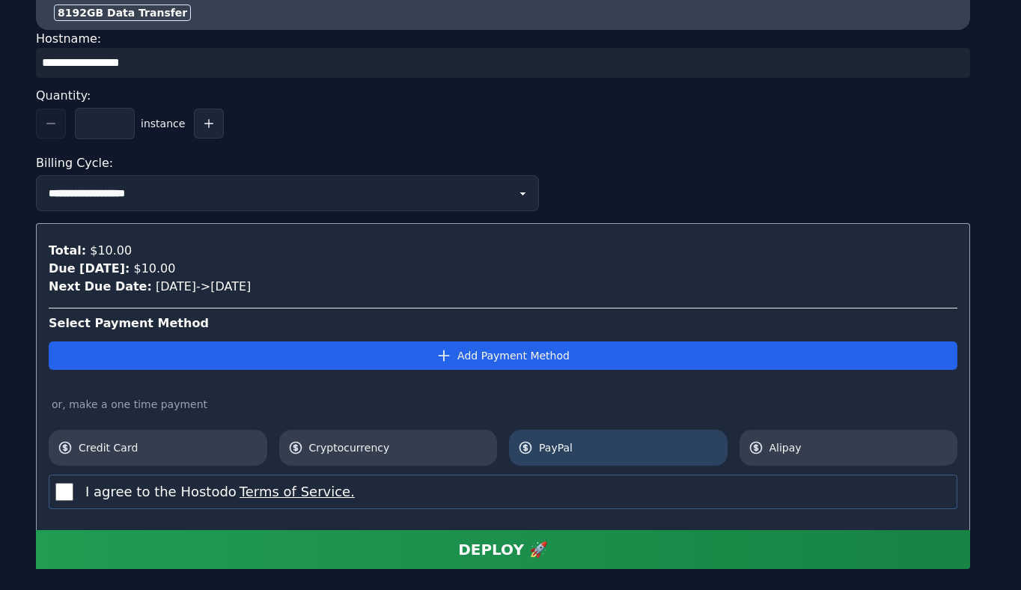
click at [516, 445] on link "PayPal" at bounding box center [618, 448] width 219 height 36
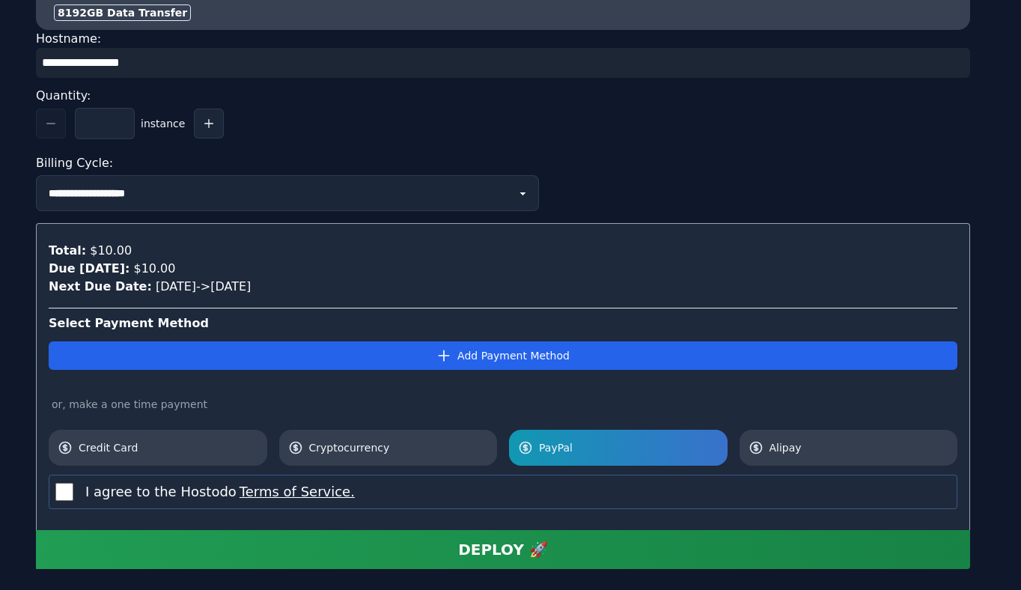
click at [52, 493] on div "I agree to the Hostodo Terms of Service." at bounding box center [503, 492] width 909 height 34
click at [461, 554] on button "DEPLOY 🚀" at bounding box center [503, 549] width 934 height 39
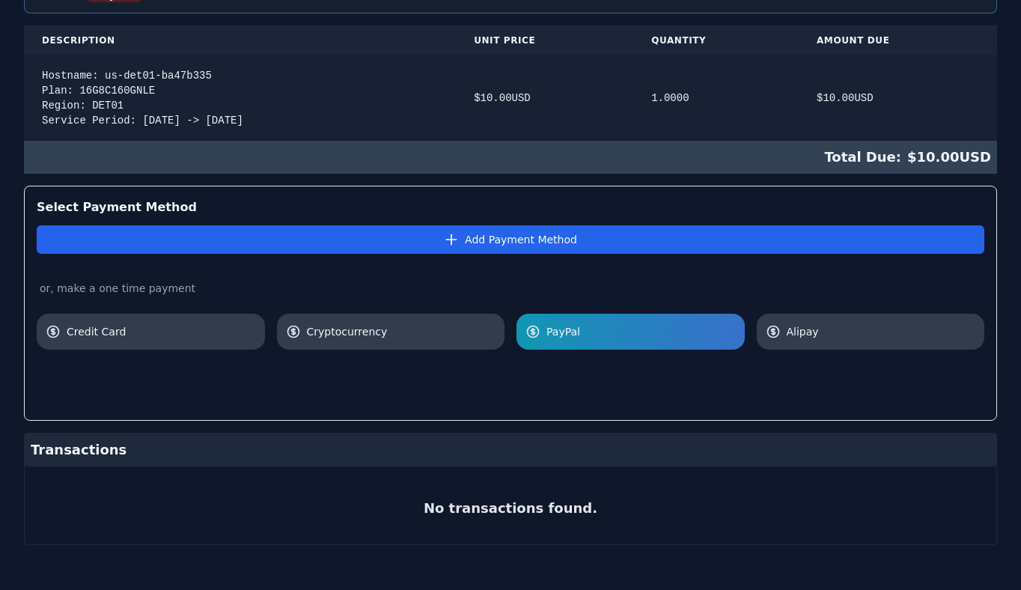
scroll to position [333, 0]
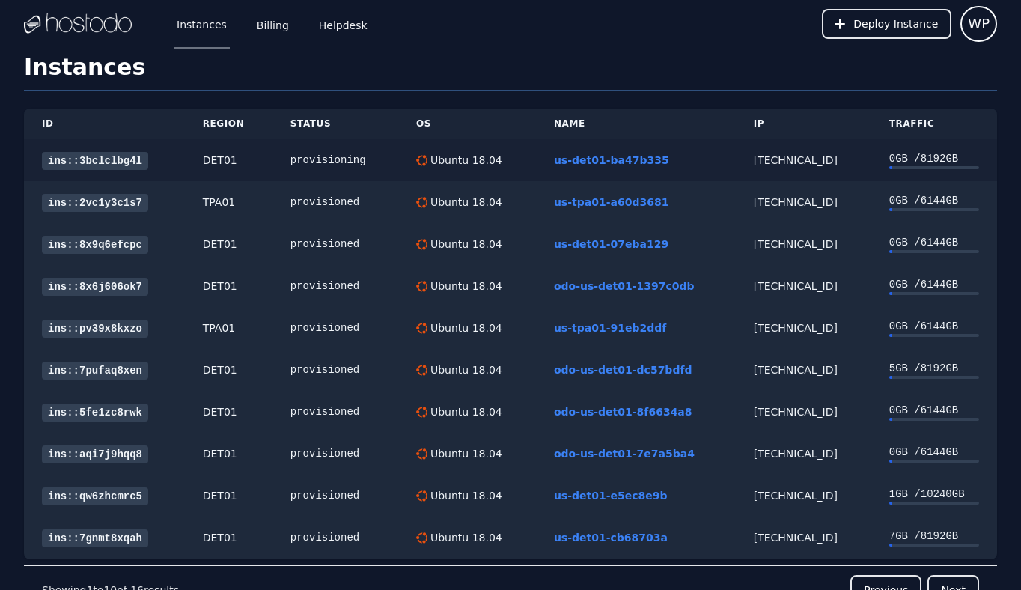
click at [774, 148] on td "38.43.93.237" at bounding box center [803, 160] width 135 height 43
click at [780, 168] on td "38.43.93.237" at bounding box center [803, 160] width 135 height 43
click at [792, 159] on div "38.43.93.237" at bounding box center [804, 160] width 100 height 15
copy div "38.43.93.237"
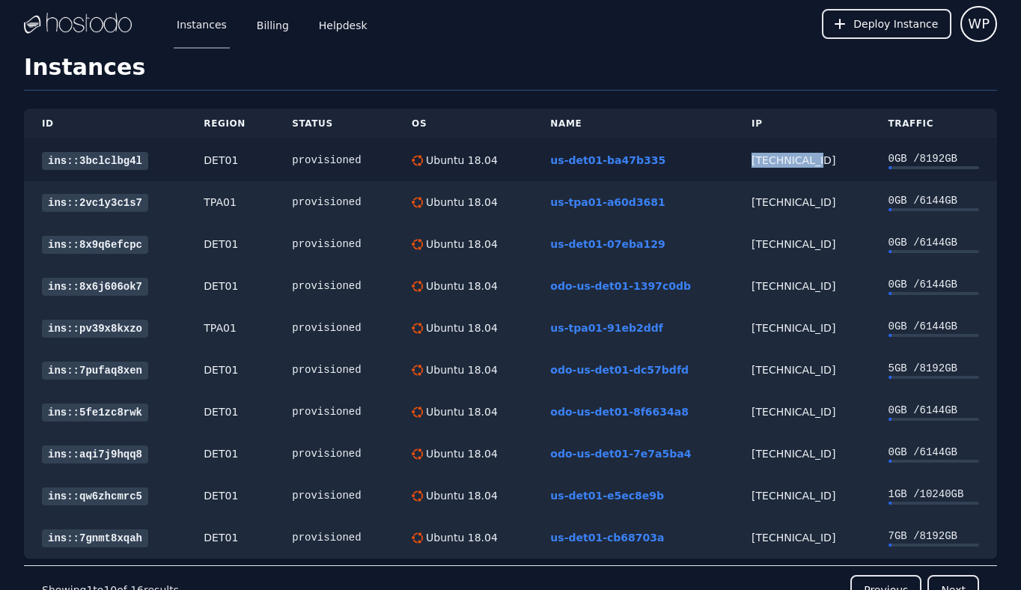
click at [102, 168] on link "ins::3bclclbg4l" at bounding box center [95, 161] width 106 height 18
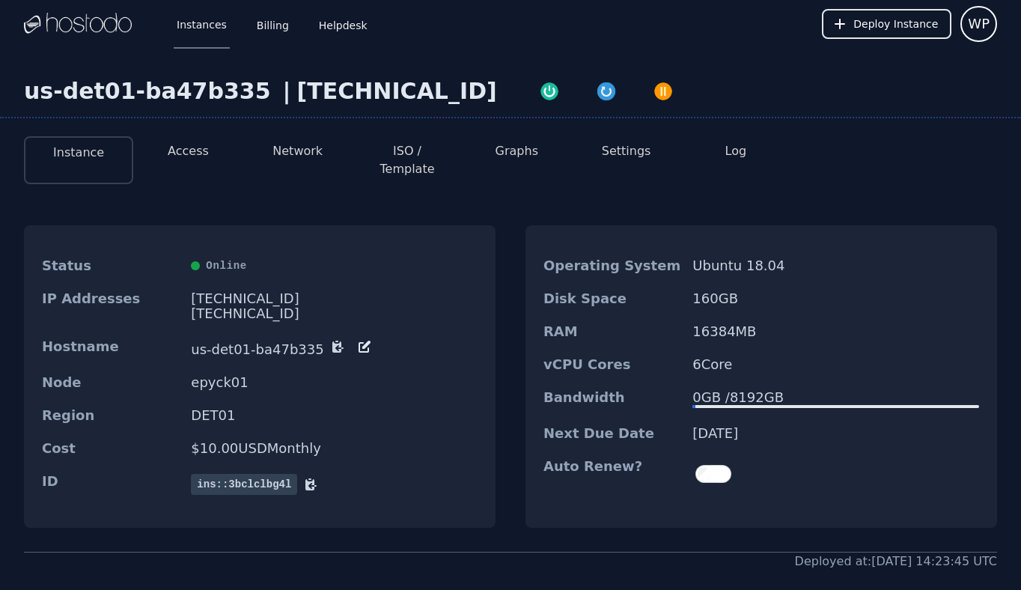
click at [202, 150] on button "Access" at bounding box center [188, 151] width 41 height 18
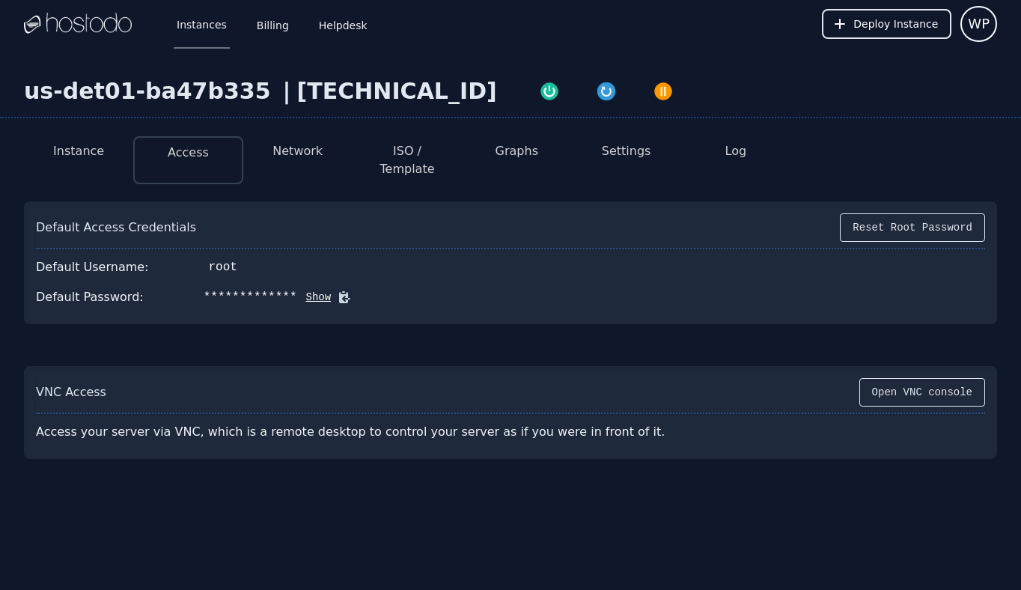
click at [341, 290] on icon at bounding box center [344, 297] width 15 height 15
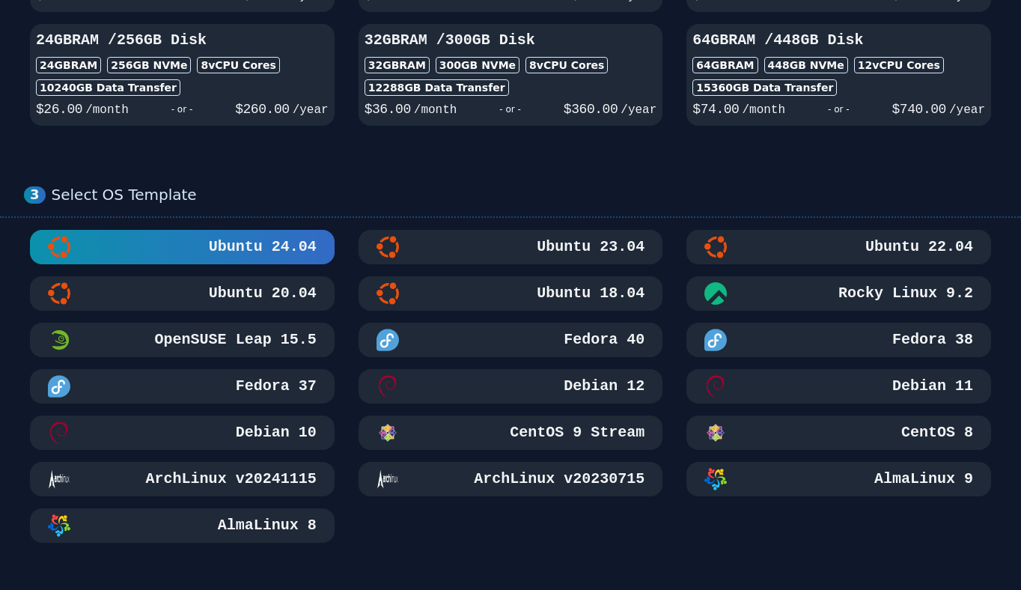
click at [474, 290] on div "Ubuntu 18.04" at bounding box center [511, 293] width 269 height 22
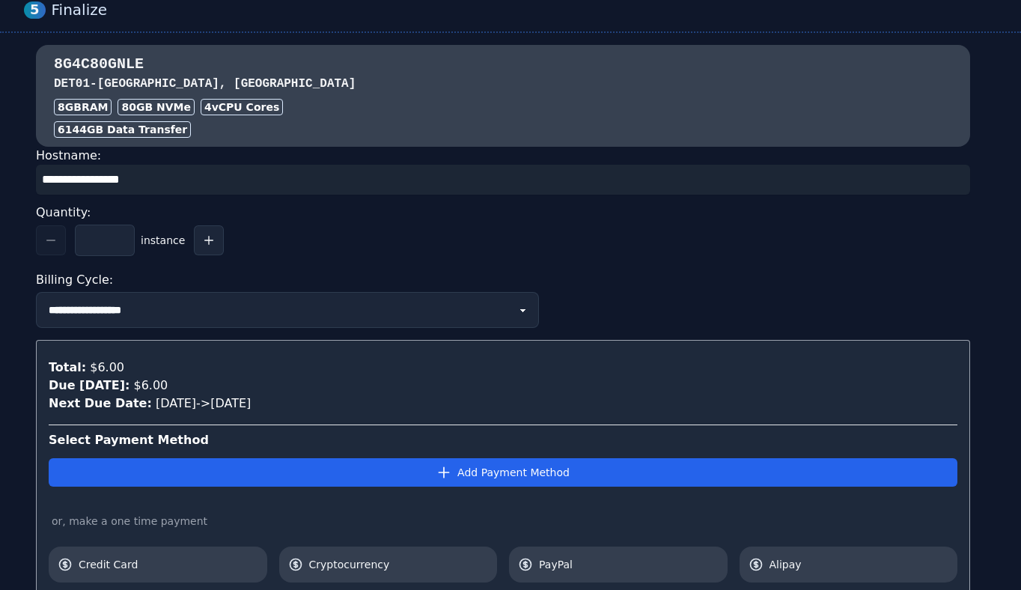
scroll to position [1368, 0]
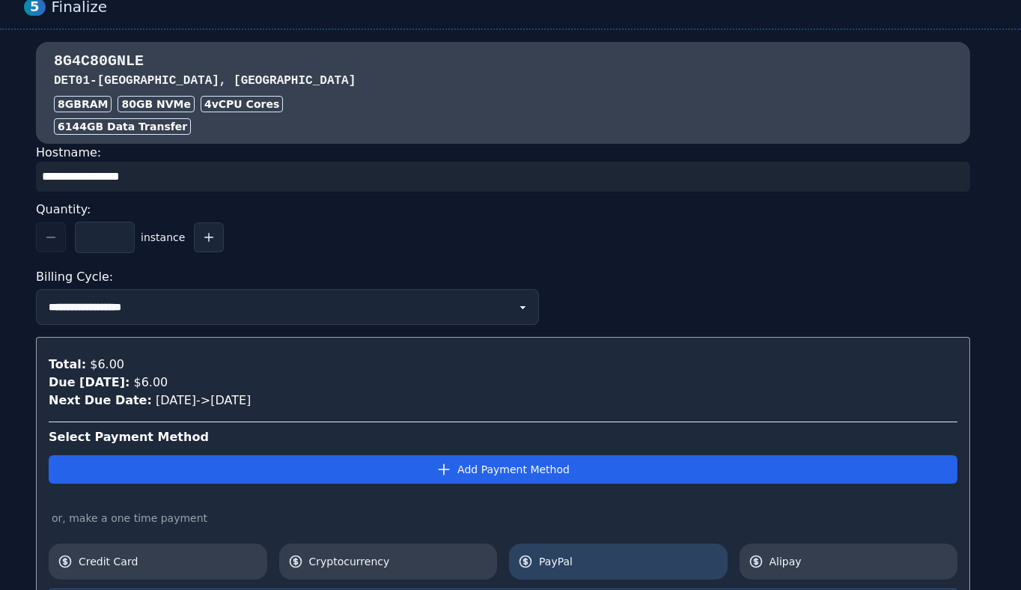
click at [531, 558] on icon at bounding box center [525, 561] width 15 height 15
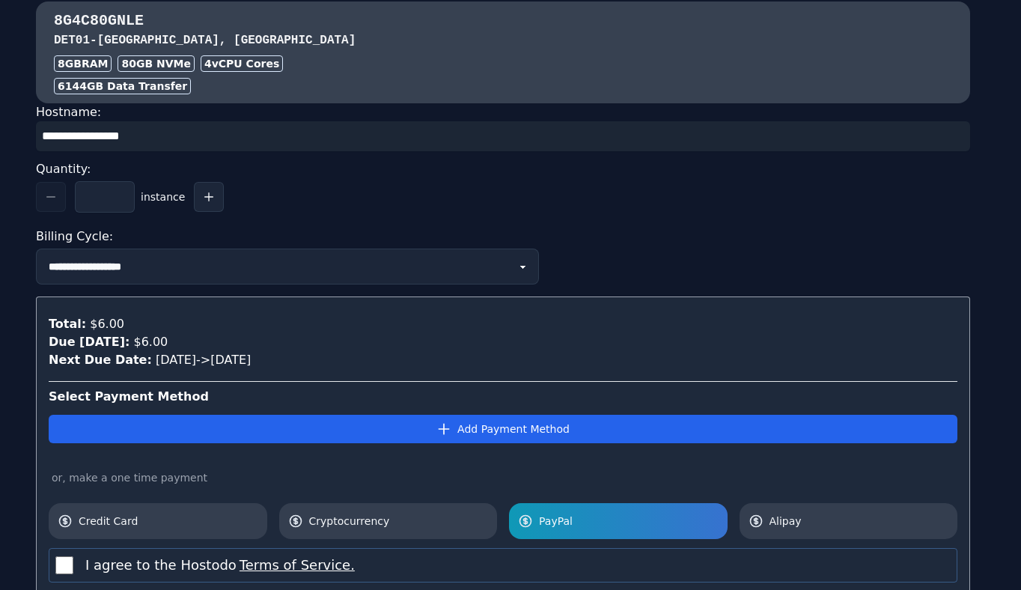
scroll to position [1502, 0]
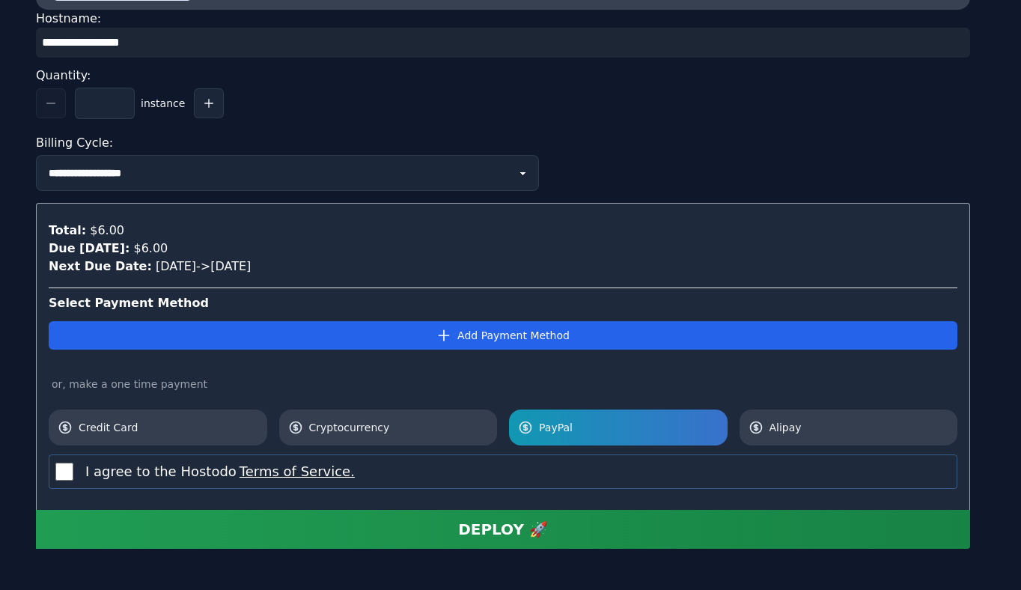
click at [160, 478] on label "I agree to the Hostodo Terms of Service." at bounding box center [219, 471] width 269 height 21
click at [287, 535] on button "DEPLOY 🚀" at bounding box center [503, 529] width 934 height 39
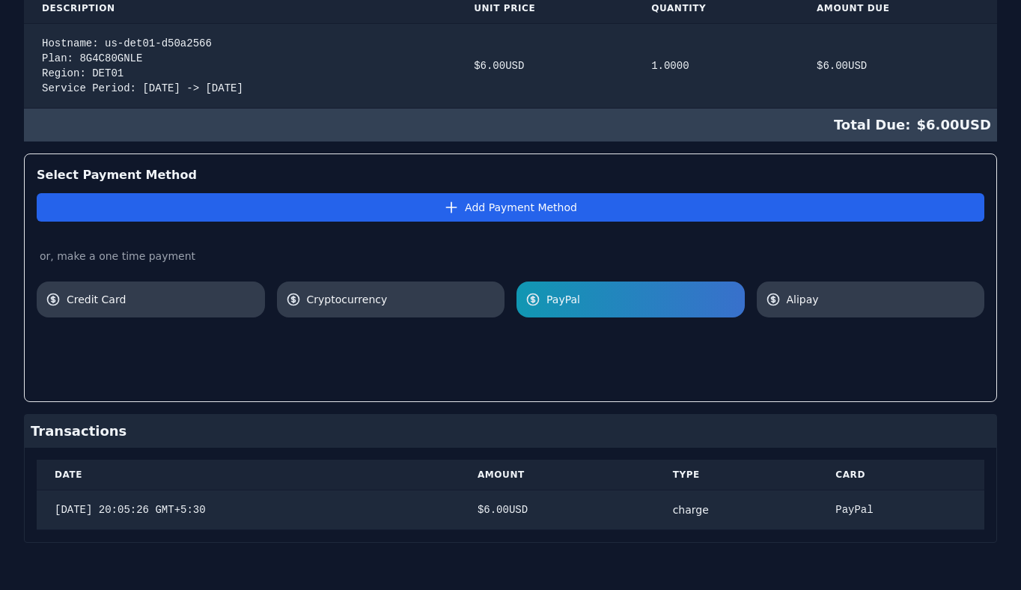
scroll to position [91, 0]
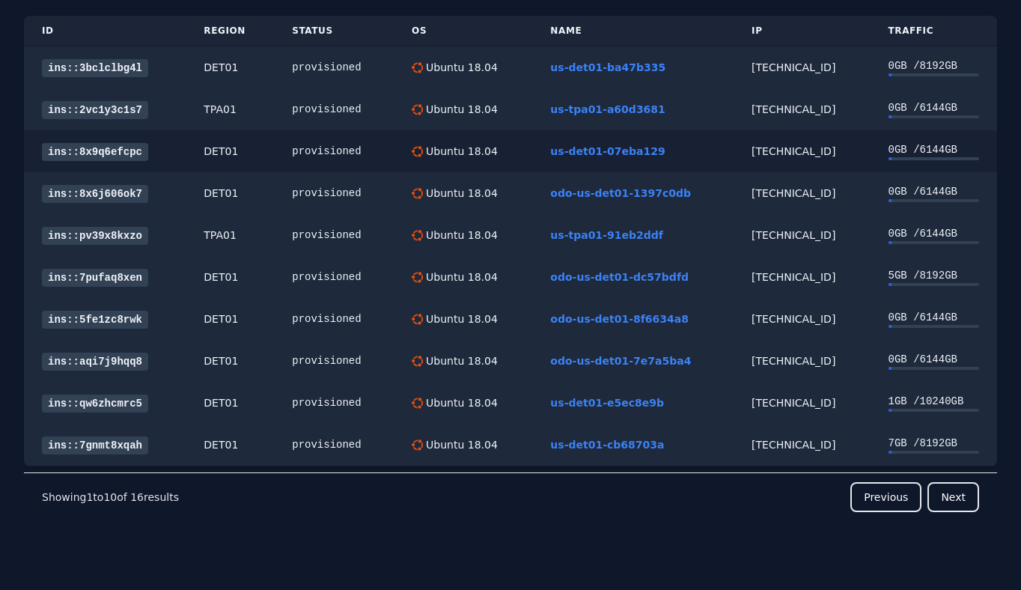
scroll to position [96, 0]
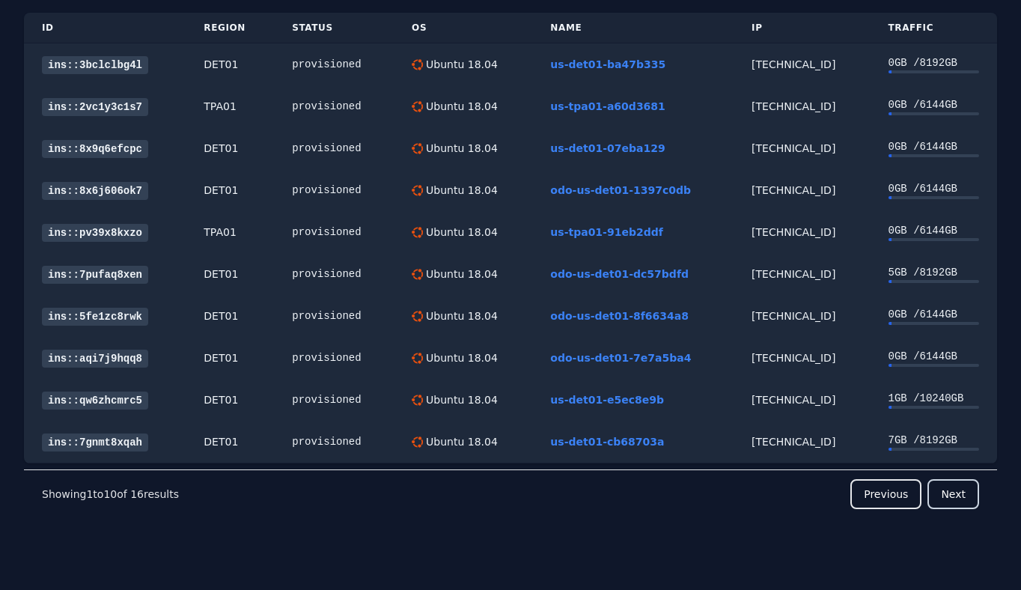
click at [948, 487] on button "Next" at bounding box center [953, 494] width 52 height 30
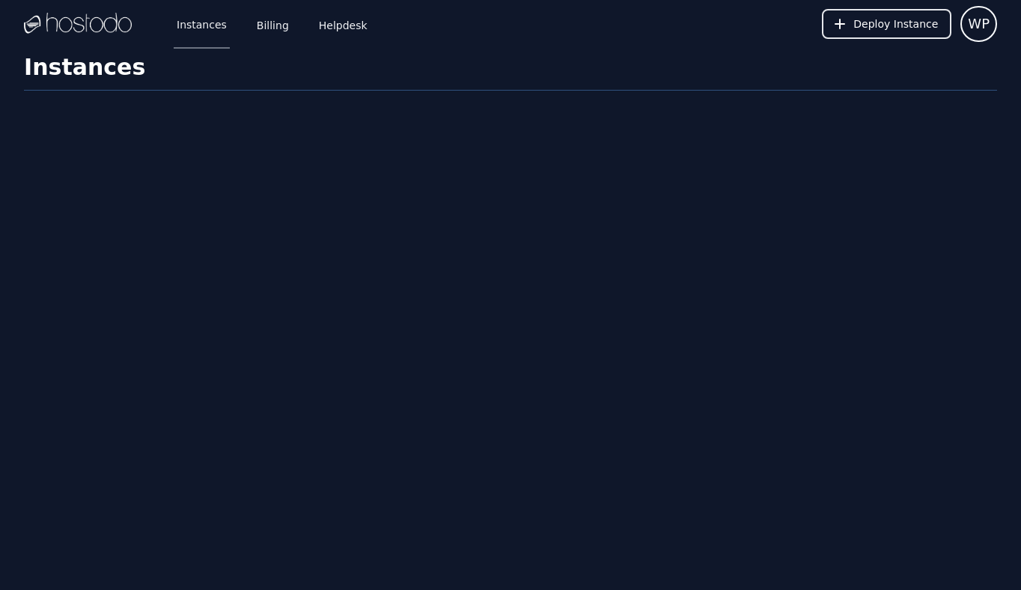
scroll to position [0, 0]
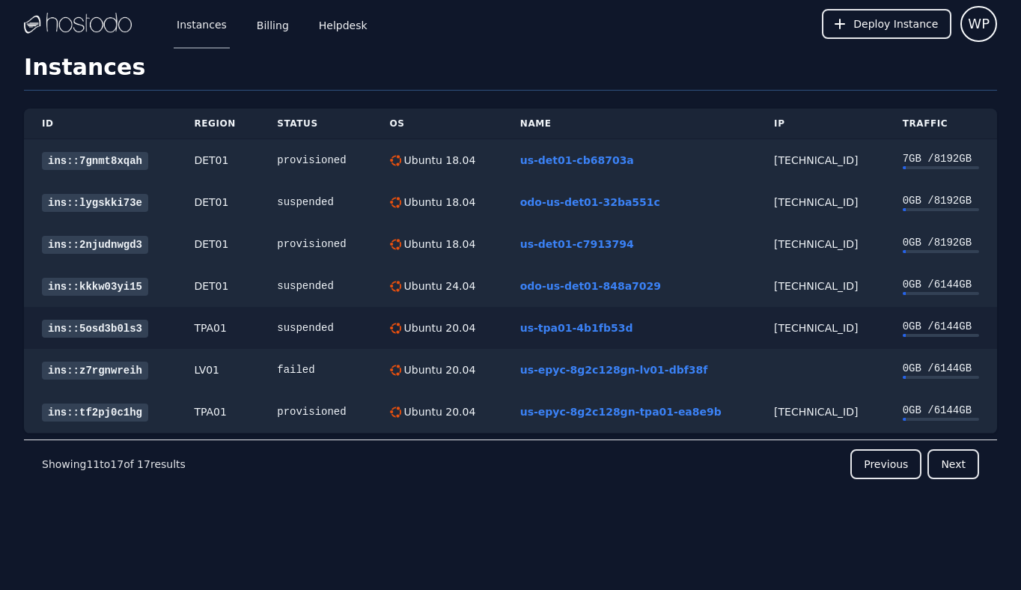
click at [820, 324] on div "158.51.125.244" at bounding box center [820, 327] width 93 height 15
click at [883, 462] on button "Previous" at bounding box center [885, 464] width 71 height 30
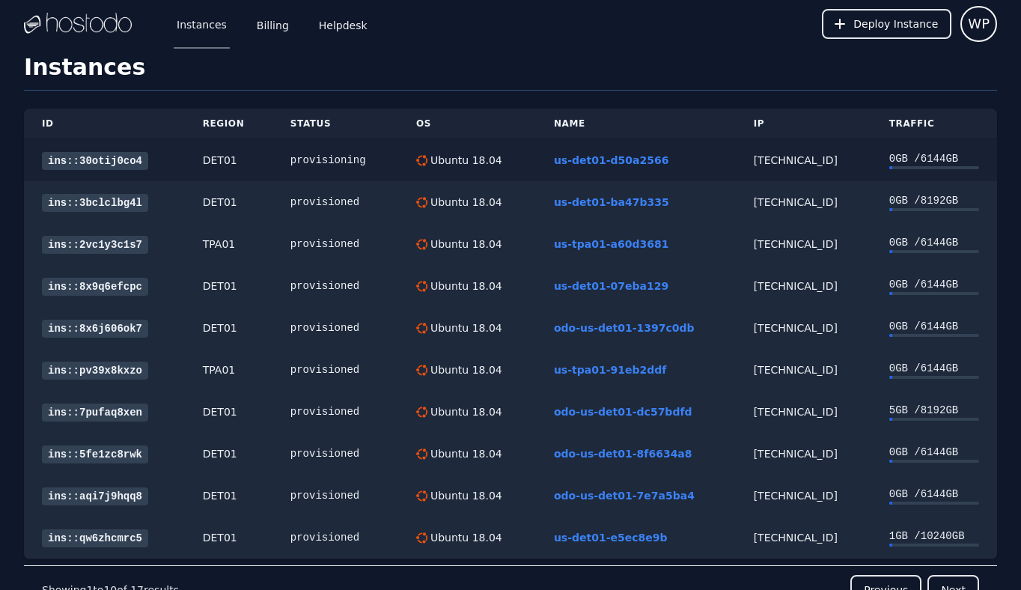
click at [778, 162] on div "[TECHNICAL_ID]" at bounding box center [804, 160] width 100 height 15
copy div "[TECHNICAL_ID]"
click at [786, 156] on div "[TECHNICAL_ID]" at bounding box center [804, 160] width 100 height 15
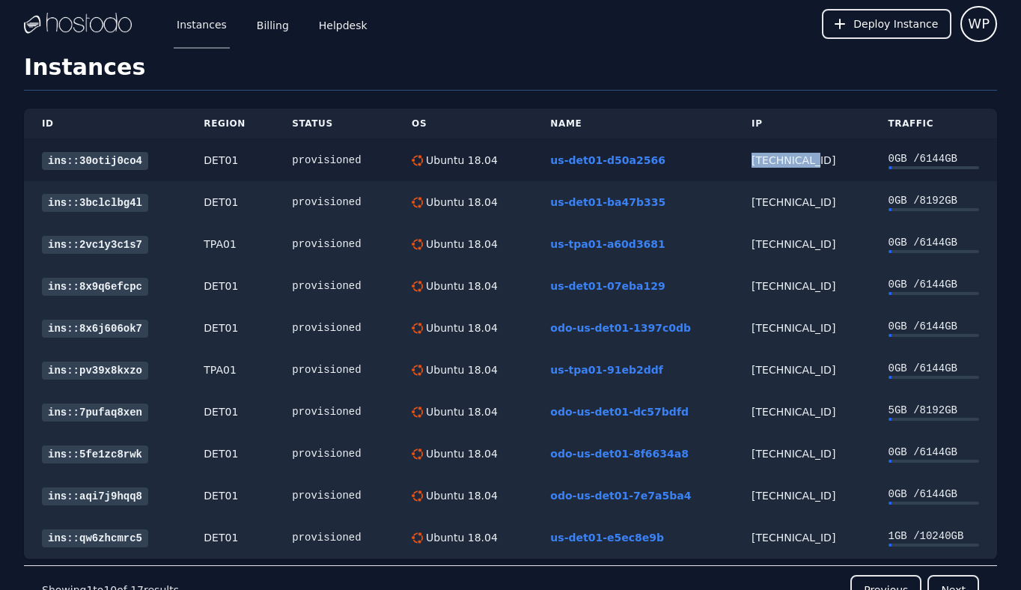
click at [109, 157] on link "ins::30otij0co4" at bounding box center [95, 161] width 106 height 18
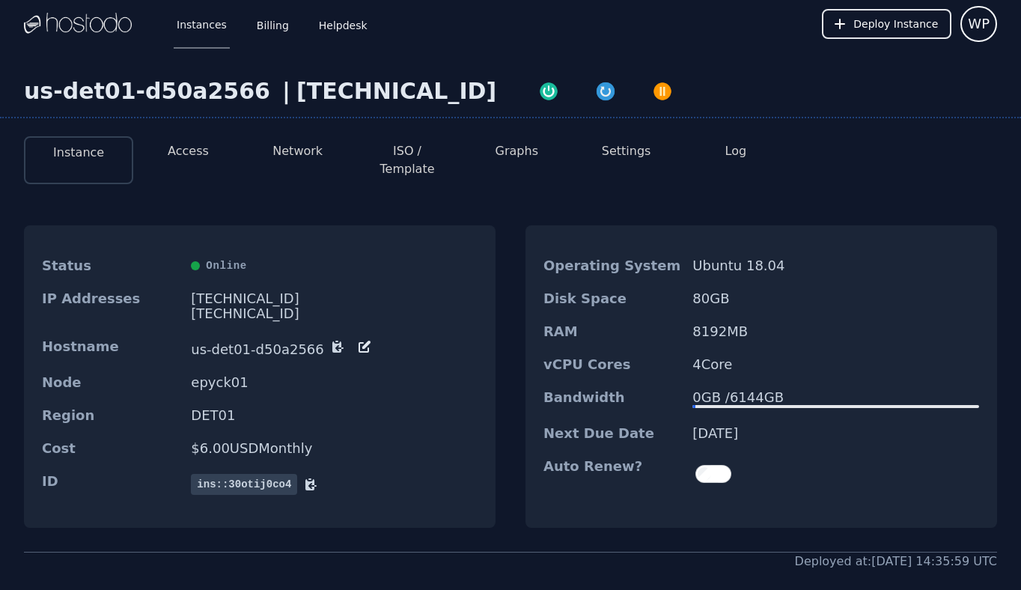
click at [195, 150] on button "Access" at bounding box center [188, 151] width 41 height 18
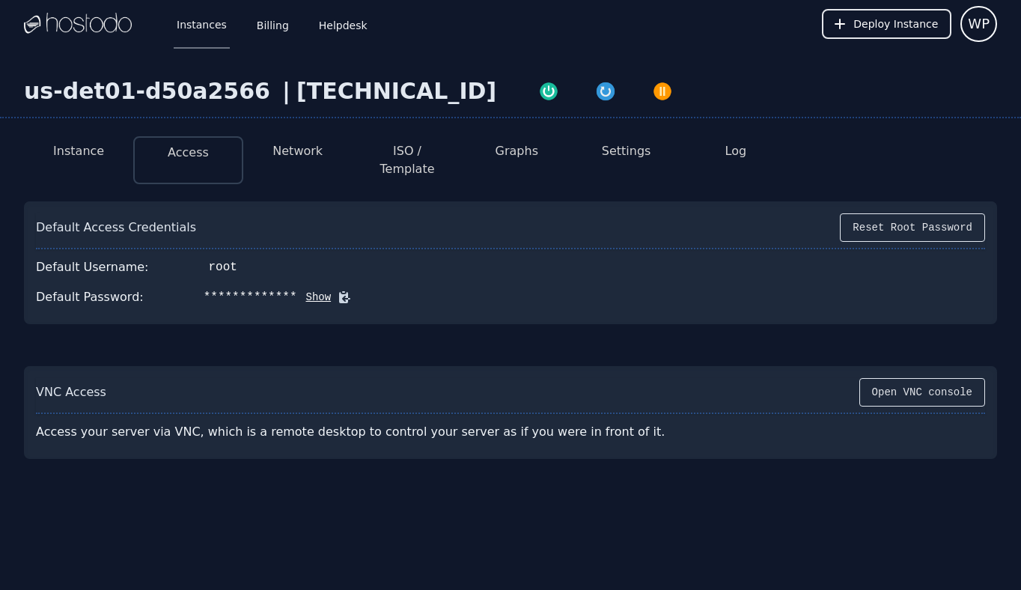
click at [339, 292] on icon at bounding box center [344, 297] width 11 height 11
click at [340, 88] on div "[TECHNICAL_ID]" at bounding box center [396, 91] width 200 height 27
